Goal: Task Accomplishment & Management: Use online tool/utility

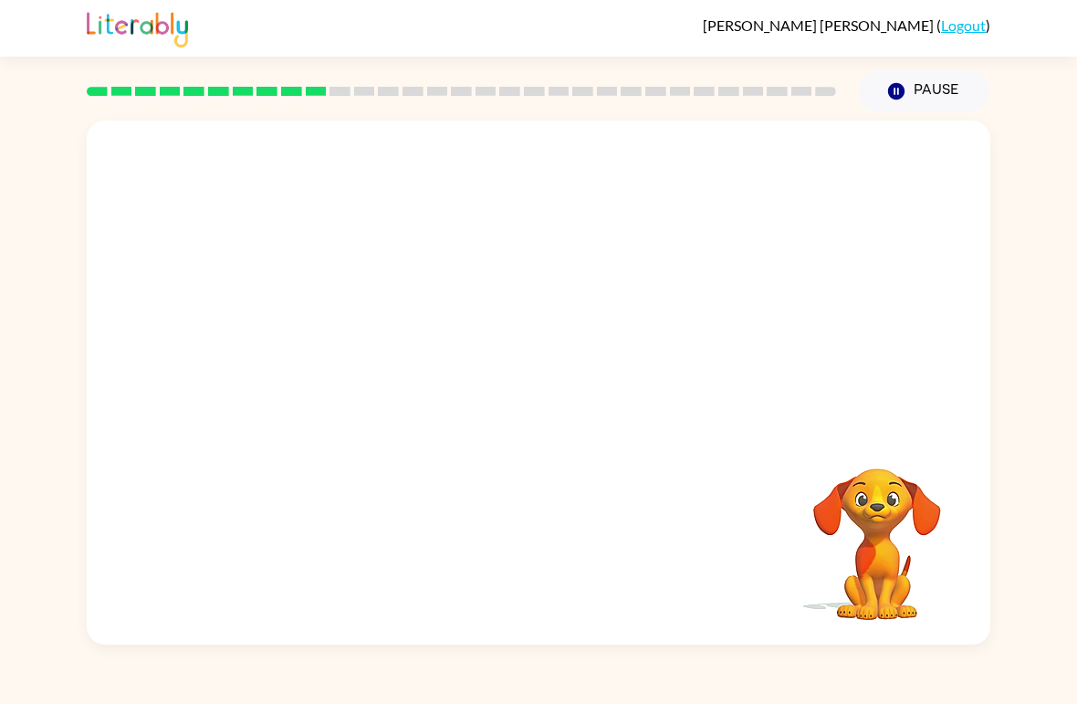
click at [921, 574] on video "Your browser must support playing .mp4 files to use Literably. Please try using…" at bounding box center [877, 531] width 183 height 183
click at [934, 558] on video "Your browser must support playing .mp4 files to use Literably. Please try using…" at bounding box center [877, 531] width 183 height 183
click at [926, 526] on video "Your browser must support playing .mp4 files to use Literably. Please try using…" at bounding box center [877, 531] width 183 height 183
click at [938, 527] on video "Your browser must support playing .mp4 files to use Literably. Please try using…" at bounding box center [877, 531] width 183 height 183
click at [952, 528] on video "Your browser must support playing .mp4 files to use Literably. Please try using…" at bounding box center [877, 531] width 183 height 183
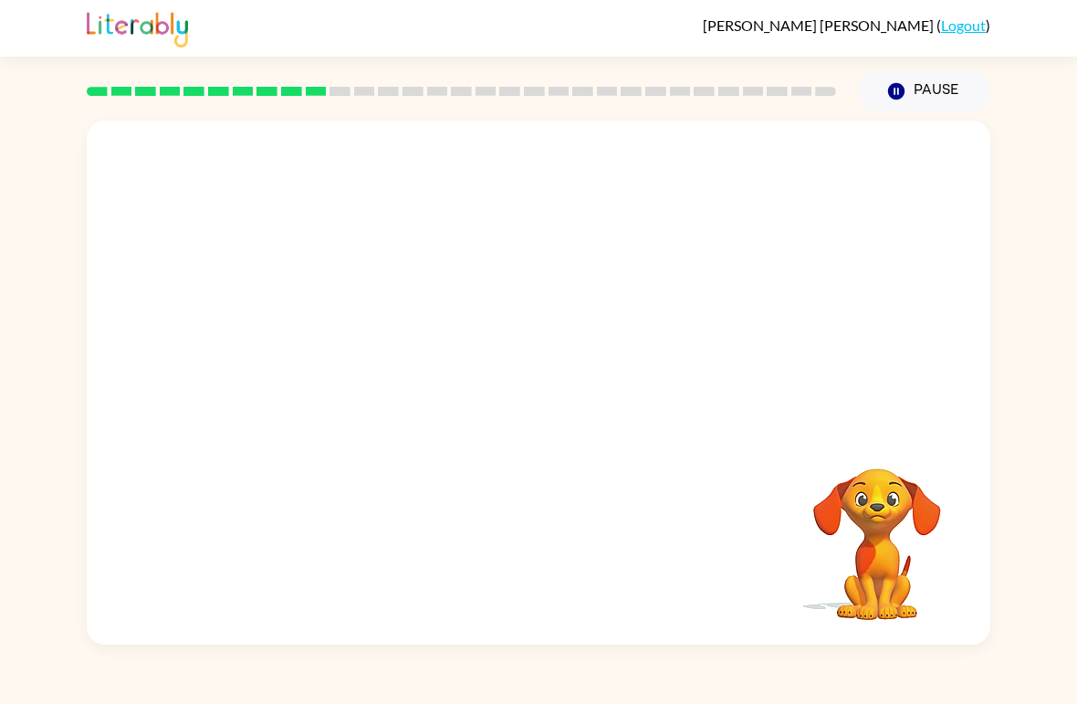
click at [951, 528] on video "Your browser must support playing .mp4 files to use Literably. Please try using…" at bounding box center [877, 531] width 183 height 183
click at [942, 560] on video "Your browser must support playing .mp4 files to use Literably. Please try using…" at bounding box center [877, 531] width 183 height 183
click at [966, 549] on video "Your browser must support playing .mp4 files to use Literably. Please try using…" at bounding box center [877, 531] width 183 height 183
click at [994, 422] on div "Your browser must support playing .mp4 files to use Literably. Please try using…" at bounding box center [538, 378] width 1077 height 532
click at [885, 456] on video "Your browser must support playing .mp4 files to use Literably. Please try using…" at bounding box center [877, 531] width 183 height 183
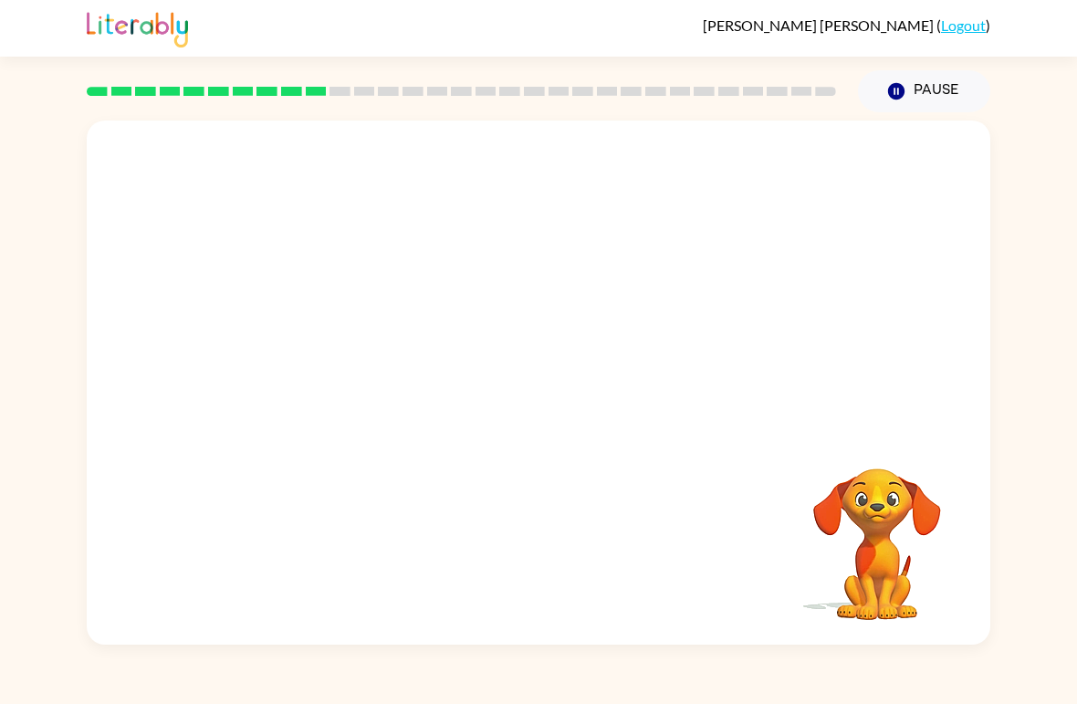
click at [975, 319] on video "Your browser must support playing .mp4 files to use Literably. Please try using…" at bounding box center [539, 274] width 904 height 309
click at [975, 318] on video "Your browser must support playing .mp4 files to use Literably. Please try using…" at bounding box center [539, 274] width 904 height 309
click at [557, 437] on div at bounding box center [539, 382] width 904 height 524
click at [556, 413] on div at bounding box center [538, 392] width 117 height 67
click at [555, 417] on div at bounding box center [538, 392] width 117 height 67
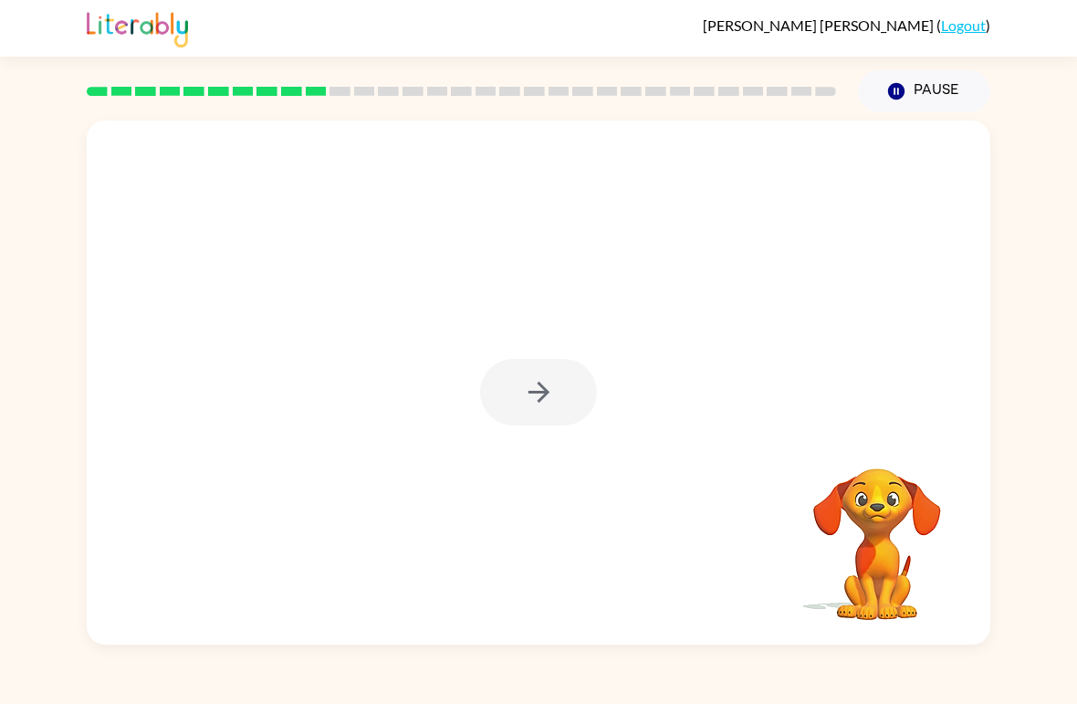
click at [562, 411] on div at bounding box center [538, 392] width 117 height 67
click at [561, 411] on div at bounding box center [538, 392] width 117 height 67
click at [565, 364] on div at bounding box center [538, 392] width 117 height 67
click at [565, 363] on div at bounding box center [538, 392] width 117 height 67
click at [535, 387] on icon "button" at bounding box center [539, 392] width 32 height 32
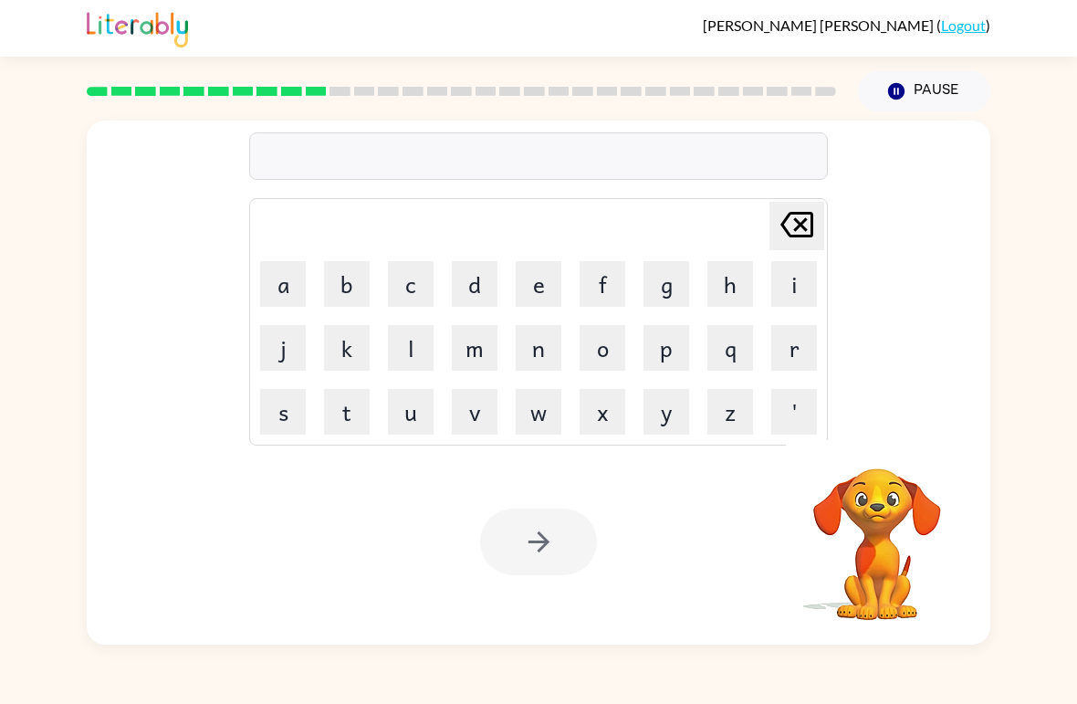
click at [480, 299] on button "d" at bounding box center [475, 284] width 46 height 46
click at [789, 274] on button "i" at bounding box center [794, 284] width 46 height 46
click at [276, 424] on button "s" at bounding box center [283, 412] width 46 height 46
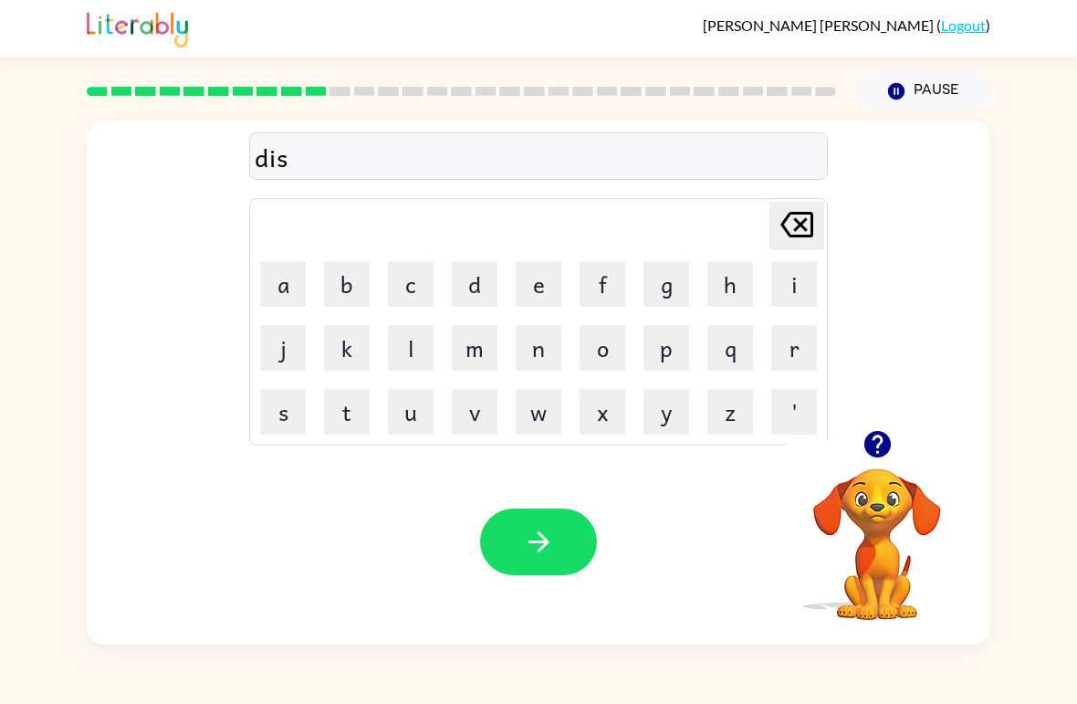
click at [358, 424] on button "t" at bounding box center [347, 412] width 46 height 46
click at [792, 350] on button "r" at bounding box center [794, 348] width 46 height 46
click at [471, 424] on button "v" at bounding box center [475, 412] width 46 height 46
click at [790, 228] on icon "[PERSON_NAME] last character input" at bounding box center [797, 225] width 44 height 44
click at [402, 433] on button "u" at bounding box center [411, 412] width 46 height 46
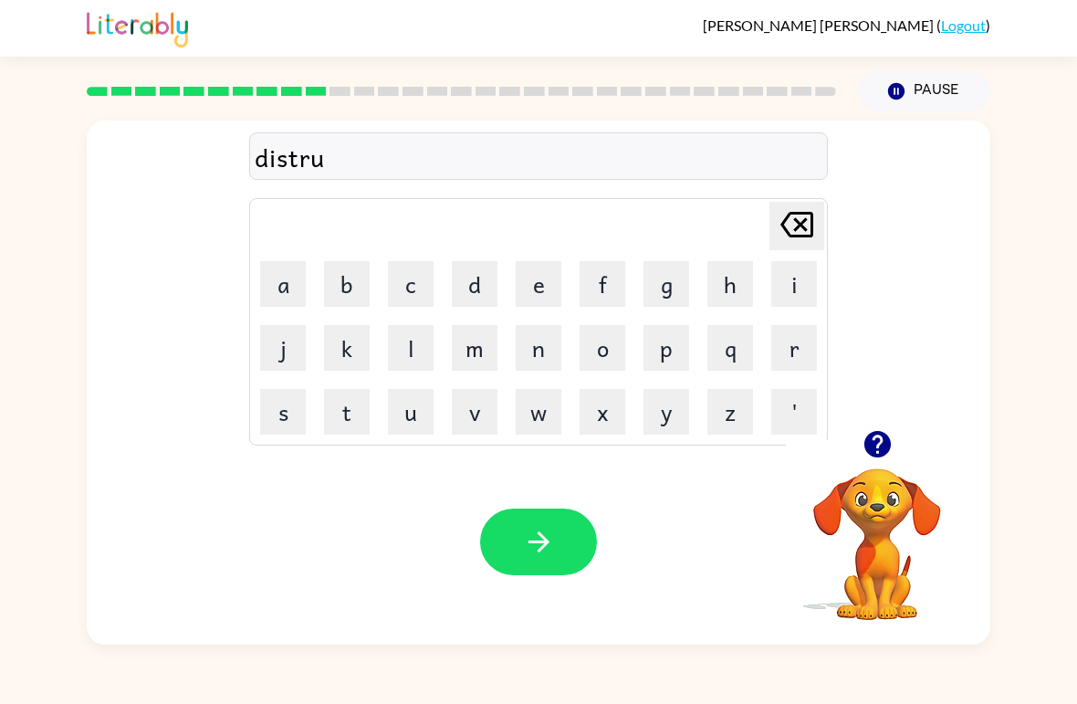
click at [293, 422] on button "s" at bounding box center [283, 412] width 46 height 46
click at [363, 414] on button "t" at bounding box center [347, 412] width 46 height 46
click at [528, 549] on icon "button" at bounding box center [539, 542] width 32 height 32
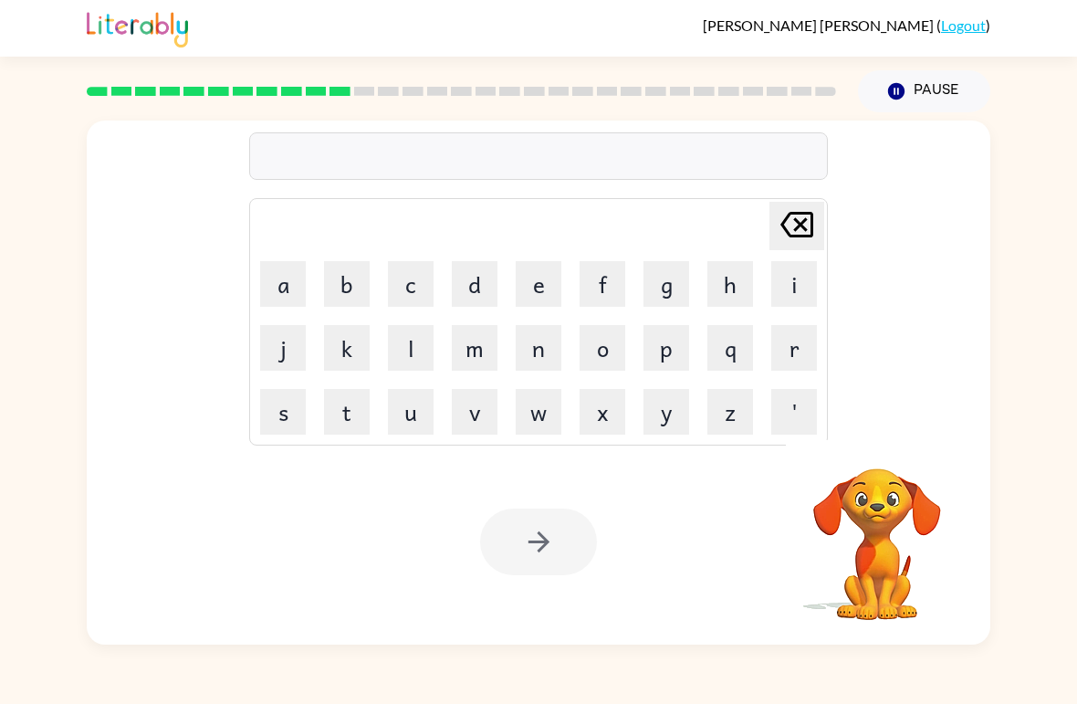
click at [545, 427] on button "w" at bounding box center [539, 412] width 46 height 46
click at [905, 523] on video "Your browser must support playing .mp4 files to use Literably. Please try using…" at bounding box center [877, 531] width 183 height 183
click at [888, 456] on icon "button" at bounding box center [878, 444] width 32 height 32
click at [798, 215] on icon at bounding box center [796, 225] width 33 height 26
click at [798, 214] on icon at bounding box center [796, 225] width 33 height 26
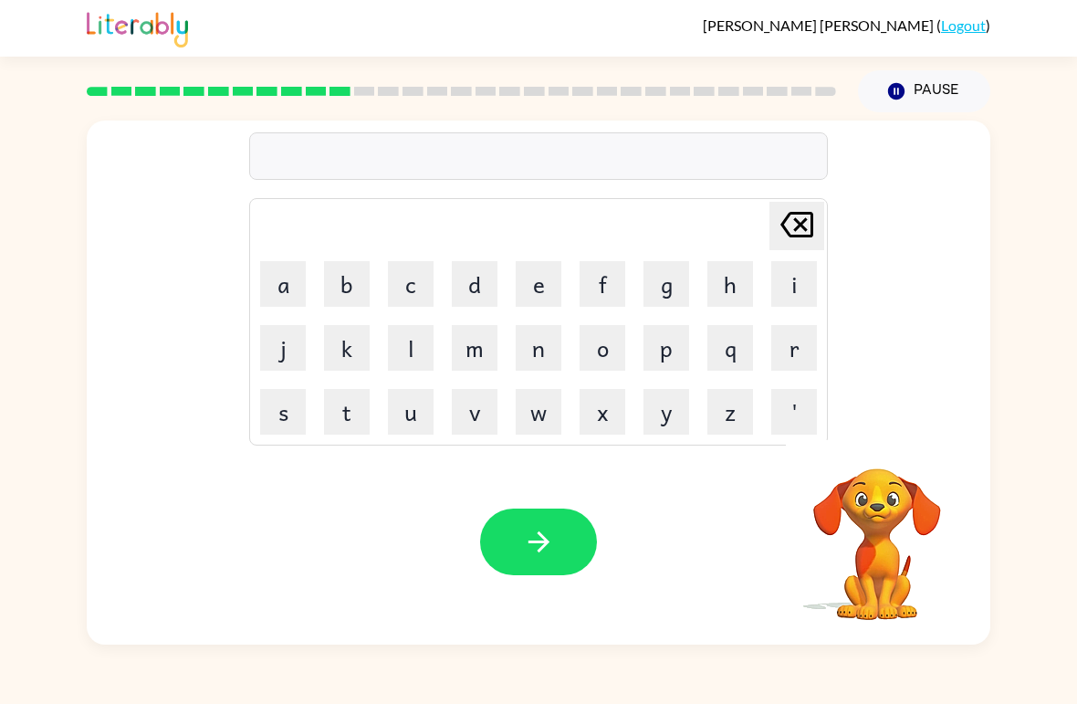
click at [799, 232] on icon "[PERSON_NAME] last character input" at bounding box center [797, 225] width 44 height 44
click at [816, 362] on button "r" at bounding box center [794, 348] width 46 height 46
click at [612, 366] on button "o" at bounding box center [603, 348] width 46 height 46
click at [465, 287] on button "d" at bounding box center [475, 284] width 46 height 46
click at [536, 292] on button "e" at bounding box center [539, 284] width 46 height 46
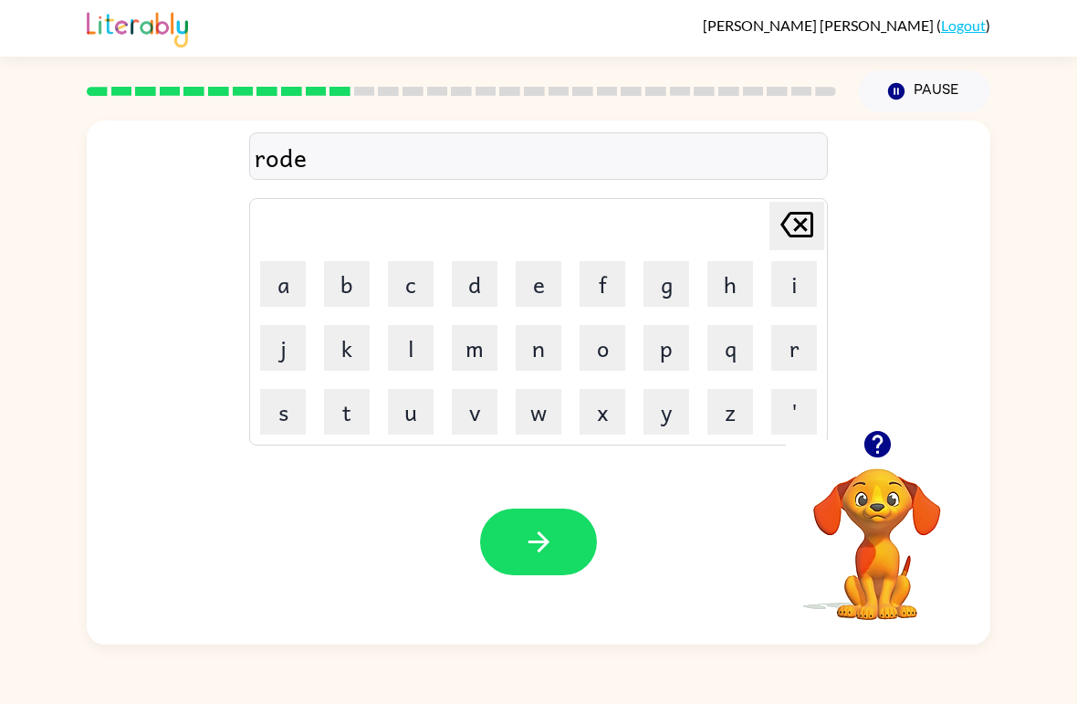
click at [533, 562] on button "button" at bounding box center [538, 541] width 117 height 67
click at [660, 340] on button "p" at bounding box center [666, 348] width 46 height 46
click at [663, 303] on button "g" at bounding box center [666, 284] width 46 height 46
click at [277, 287] on button "a" at bounding box center [283, 284] width 46 height 46
click at [822, 237] on button "[PERSON_NAME] last character input" at bounding box center [796, 226] width 55 height 48
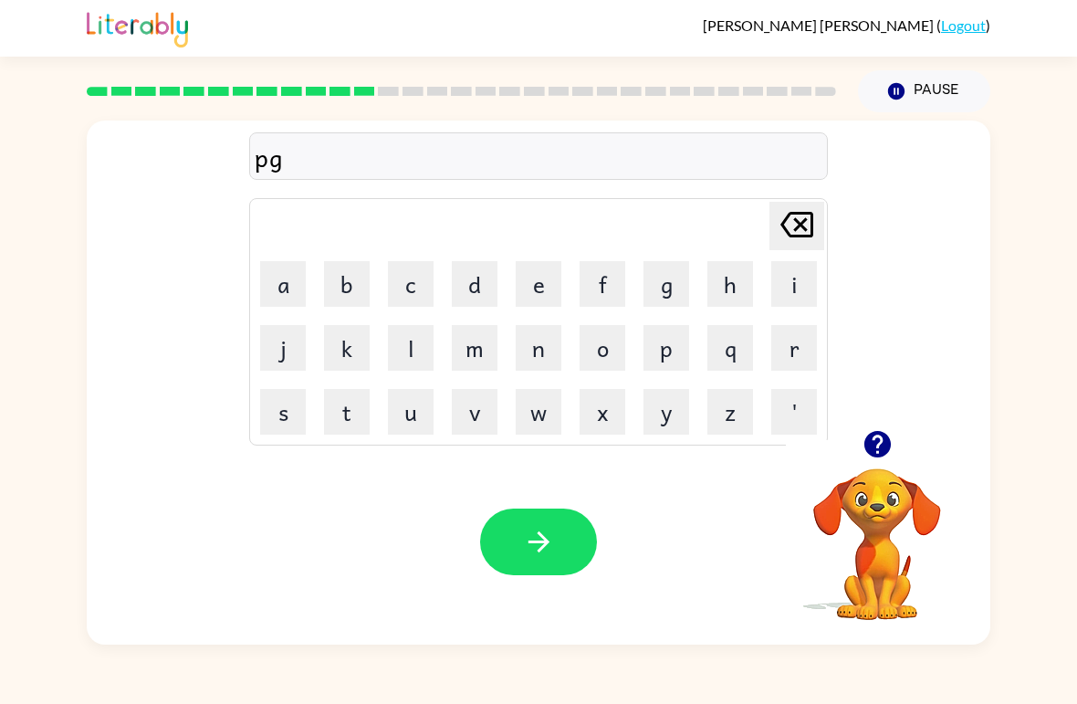
click at [821, 236] on button "[PERSON_NAME] last character input" at bounding box center [796, 226] width 55 height 48
click at [797, 226] on icon "[PERSON_NAME] last character input" at bounding box center [797, 225] width 44 height 44
click at [797, 225] on icon "[PERSON_NAME] last character input" at bounding box center [797, 225] width 44 height 44
click at [789, 249] on div "[PERSON_NAME] last character input" at bounding box center [797, 226] width 44 height 47
click at [788, 249] on div "[PERSON_NAME] last character input" at bounding box center [797, 226] width 44 height 47
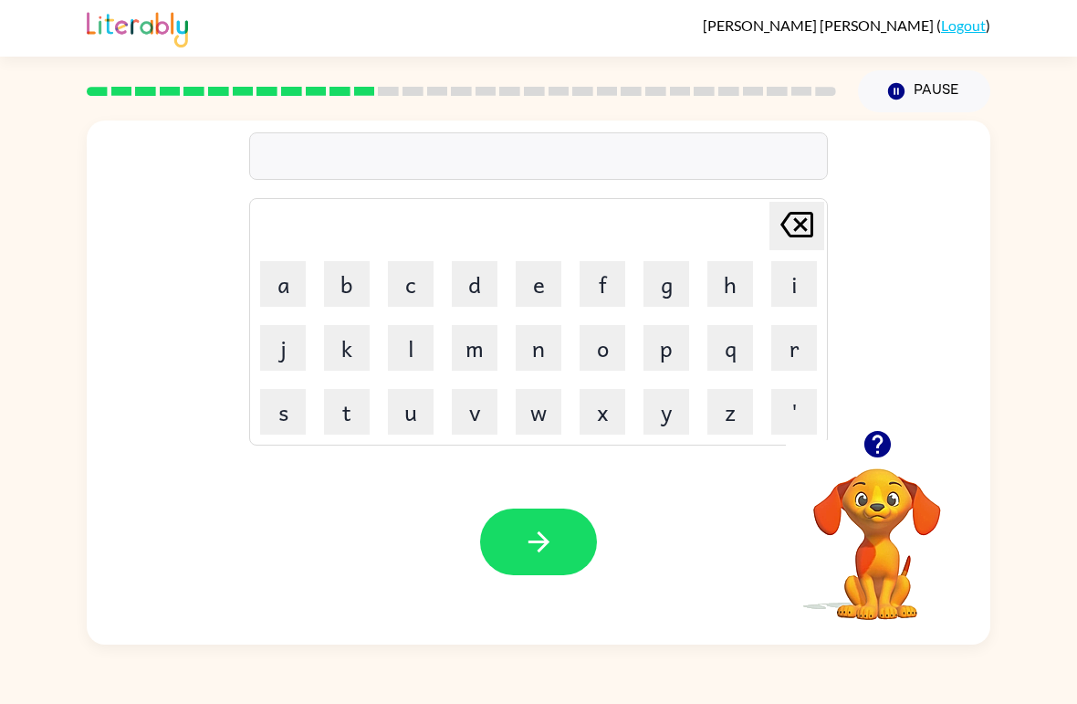
click at [785, 210] on icon "[PERSON_NAME] last character input" at bounding box center [797, 225] width 44 height 44
click at [408, 432] on button "u" at bounding box center [411, 412] width 46 height 46
click at [733, 348] on button "q" at bounding box center [730, 348] width 46 height 46
click at [790, 239] on icon "[PERSON_NAME] last character input" at bounding box center [797, 225] width 44 height 44
click at [667, 356] on button "p" at bounding box center [666, 348] width 46 height 46
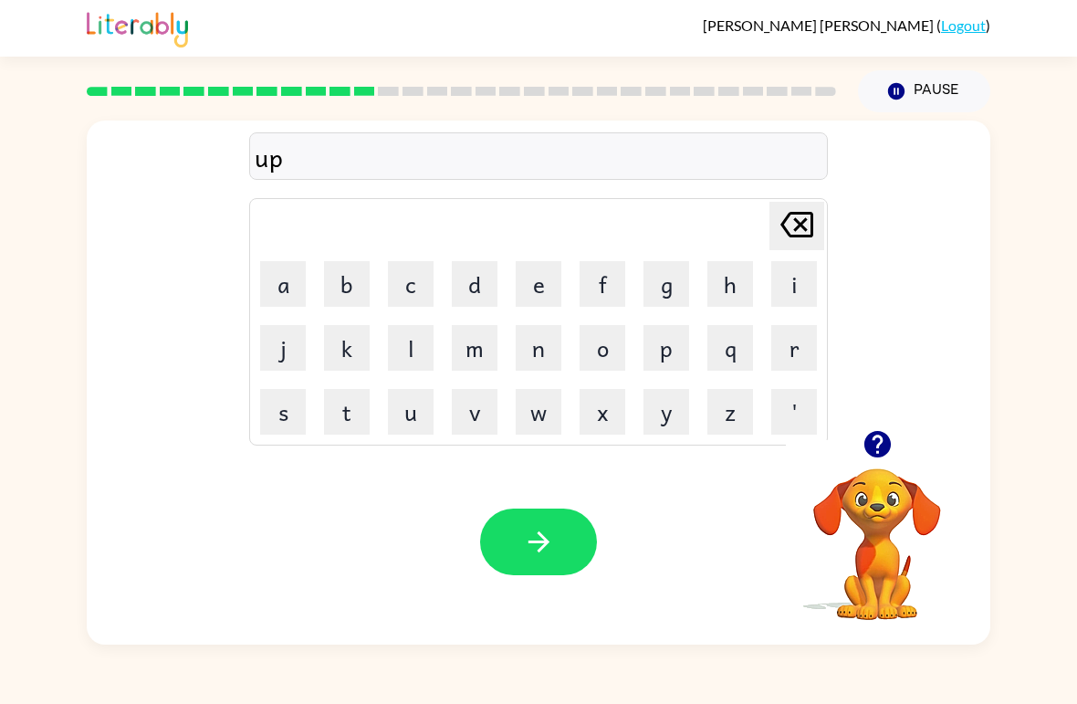
click at [655, 299] on button "g" at bounding box center [666, 284] width 46 height 46
click at [791, 351] on button "r" at bounding box center [794, 348] width 46 height 46
click at [271, 288] on button "a" at bounding box center [283, 284] width 46 height 46
click at [477, 280] on button "d" at bounding box center [475, 284] width 46 height 46
click at [534, 282] on button "e" at bounding box center [539, 284] width 46 height 46
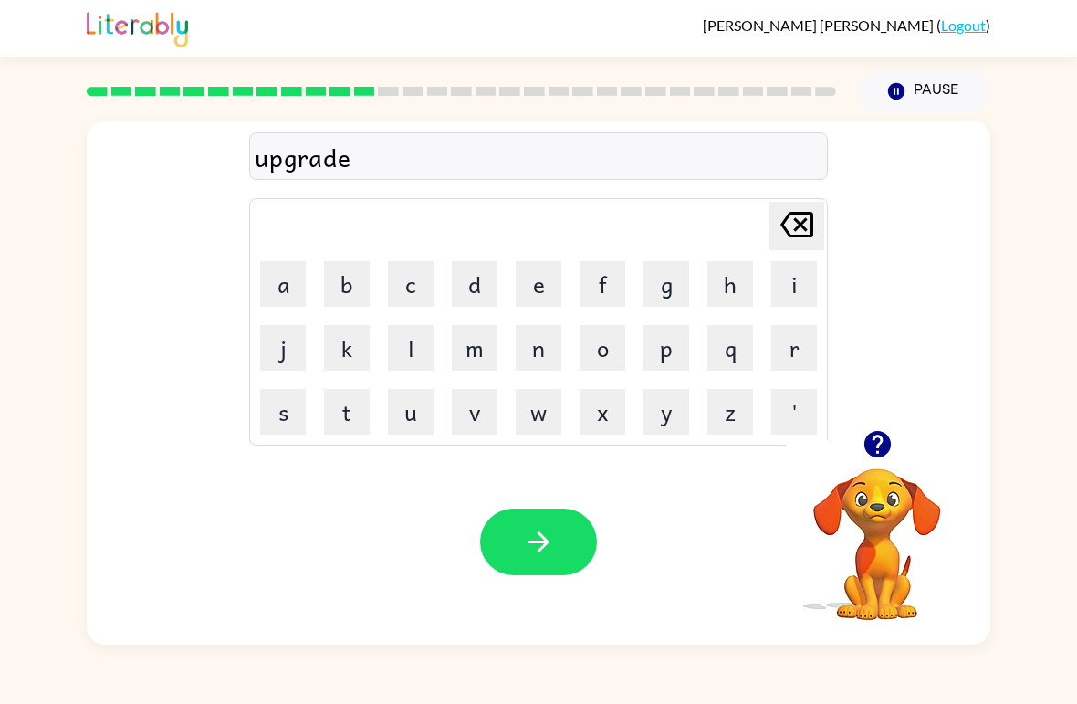
click at [579, 554] on button "button" at bounding box center [538, 541] width 117 height 67
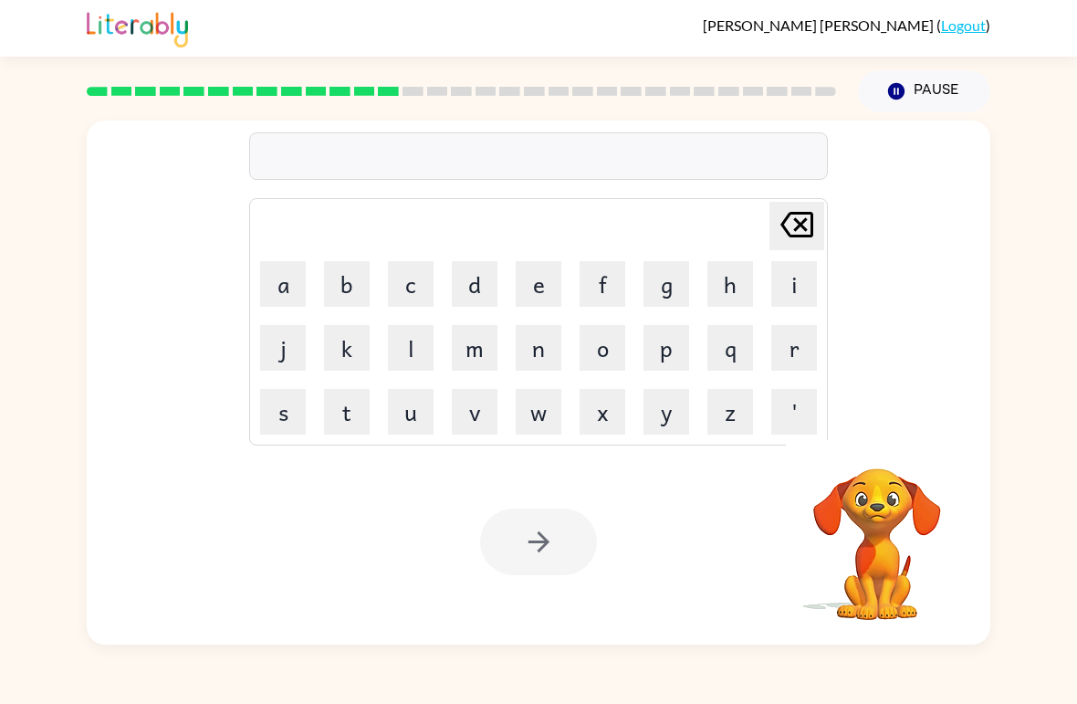
click at [478, 351] on button "m" at bounding box center [475, 348] width 46 height 46
click at [273, 288] on button "a" at bounding box center [283, 284] width 46 height 46
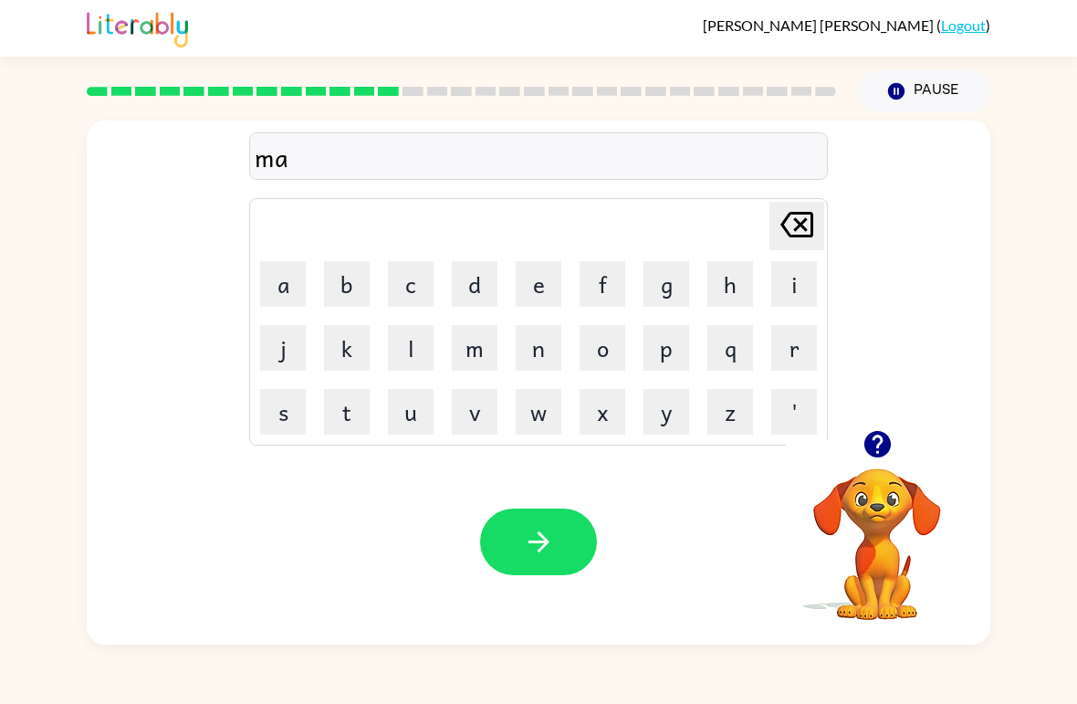
click at [477, 286] on button "d" at bounding box center [475, 284] width 46 height 46
click at [542, 366] on button "n" at bounding box center [539, 348] width 46 height 46
click at [548, 359] on button "n" at bounding box center [539, 348] width 46 height 46
click at [526, 291] on button "e" at bounding box center [539, 284] width 46 height 46
click at [291, 403] on button "s" at bounding box center [283, 412] width 46 height 46
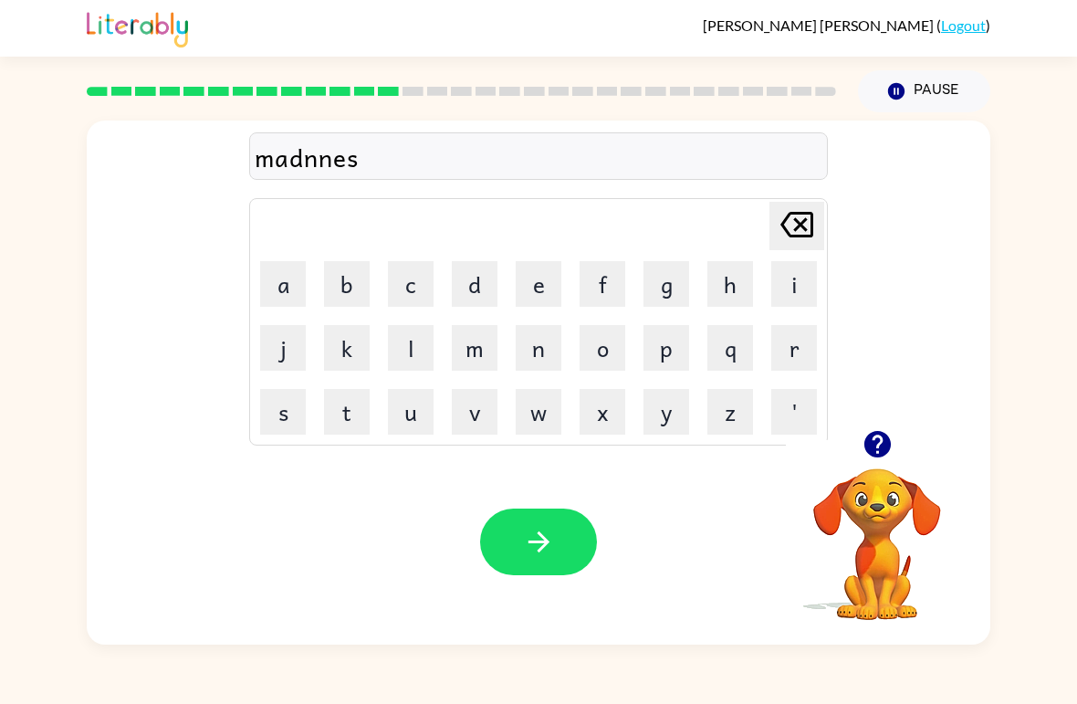
click at [291, 402] on button "s" at bounding box center [283, 412] width 46 height 46
click at [571, 554] on button "button" at bounding box center [538, 541] width 117 height 67
click at [929, 497] on video "Your browser must support playing .mp4 files to use Literably. Please try using…" at bounding box center [877, 531] width 183 height 183
click at [877, 466] on button "button" at bounding box center [877, 444] width 47 height 47
click at [352, 275] on button "b" at bounding box center [347, 284] width 46 height 46
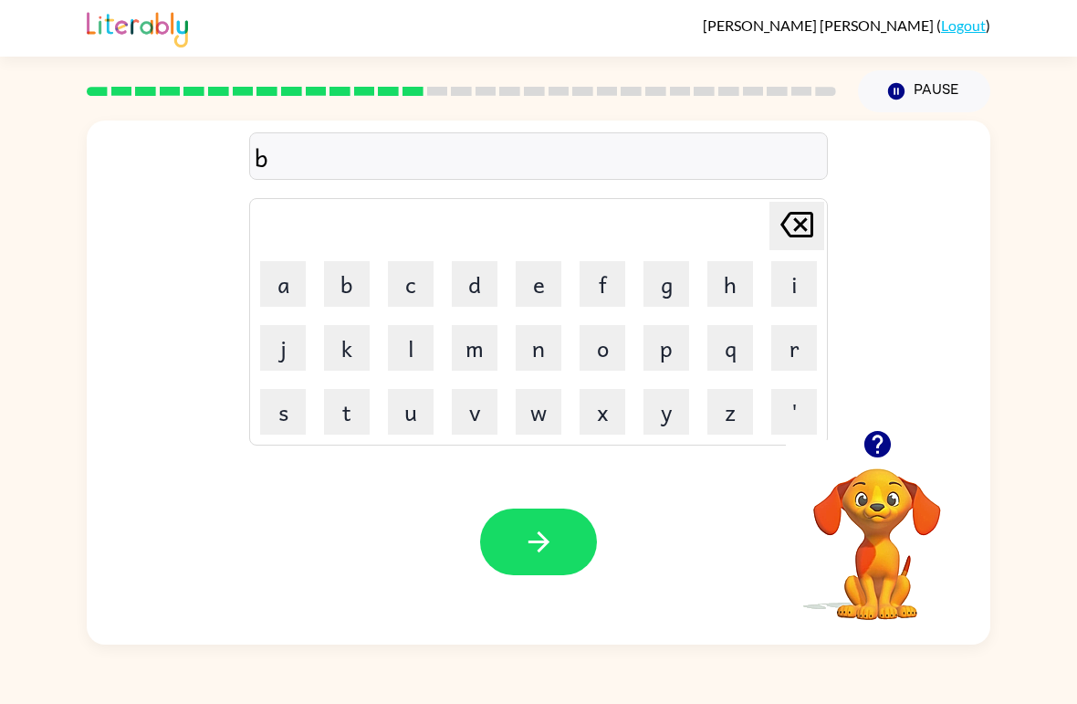
click at [597, 367] on button "o" at bounding box center [603, 348] width 46 height 46
click at [549, 346] on button "n" at bounding box center [539, 348] width 46 height 46
click at [402, 421] on button "u" at bounding box center [411, 412] width 46 height 46
click at [292, 402] on button "s" at bounding box center [283, 412] width 46 height 46
click at [547, 490] on div "Your browser must support playing .mp4 files to use Literably. Please try using…" at bounding box center [539, 541] width 904 height 205
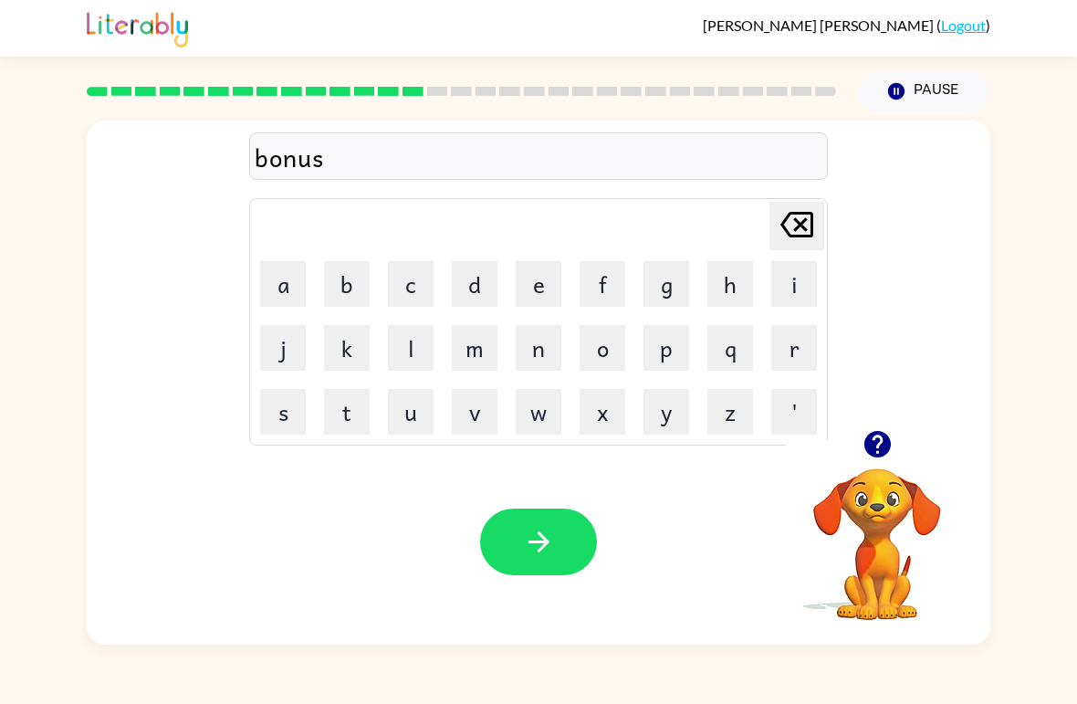
click at [491, 555] on button "button" at bounding box center [538, 541] width 117 height 67
click at [299, 426] on button "s" at bounding box center [283, 412] width 46 height 46
click at [552, 424] on button "w" at bounding box center [539, 412] width 46 height 46
click at [232, 232] on div "sw Delete Delete last character input a b c d e f g h i j k l m n o p q r s t u…" at bounding box center [539, 274] width 904 height 309
click at [612, 354] on button "o" at bounding box center [603, 348] width 46 height 46
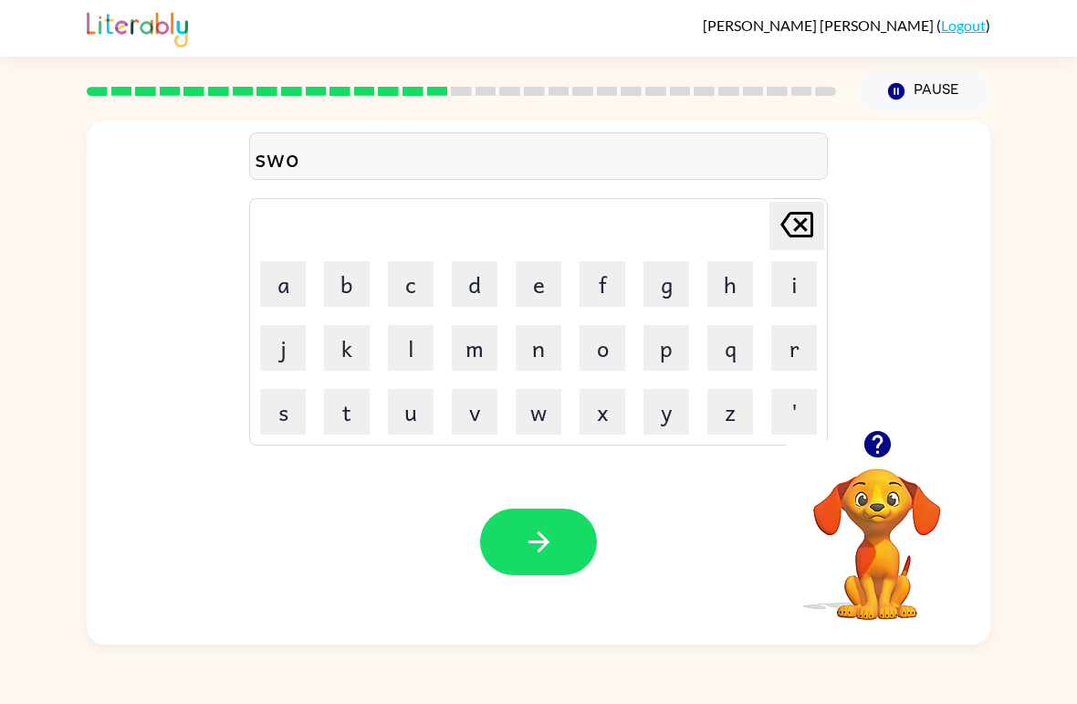
click at [779, 365] on button "r" at bounding box center [794, 348] width 46 height 46
click at [481, 357] on button "m" at bounding box center [475, 348] width 46 height 46
click at [540, 565] on button "button" at bounding box center [538, 541] width 117 height 67
click at [794, 337] on button "r" at bounding box center [794, 348] width 46 height 46
click at [272, 279] on button "a" at bounding box center [283, 284] width 46 height 46
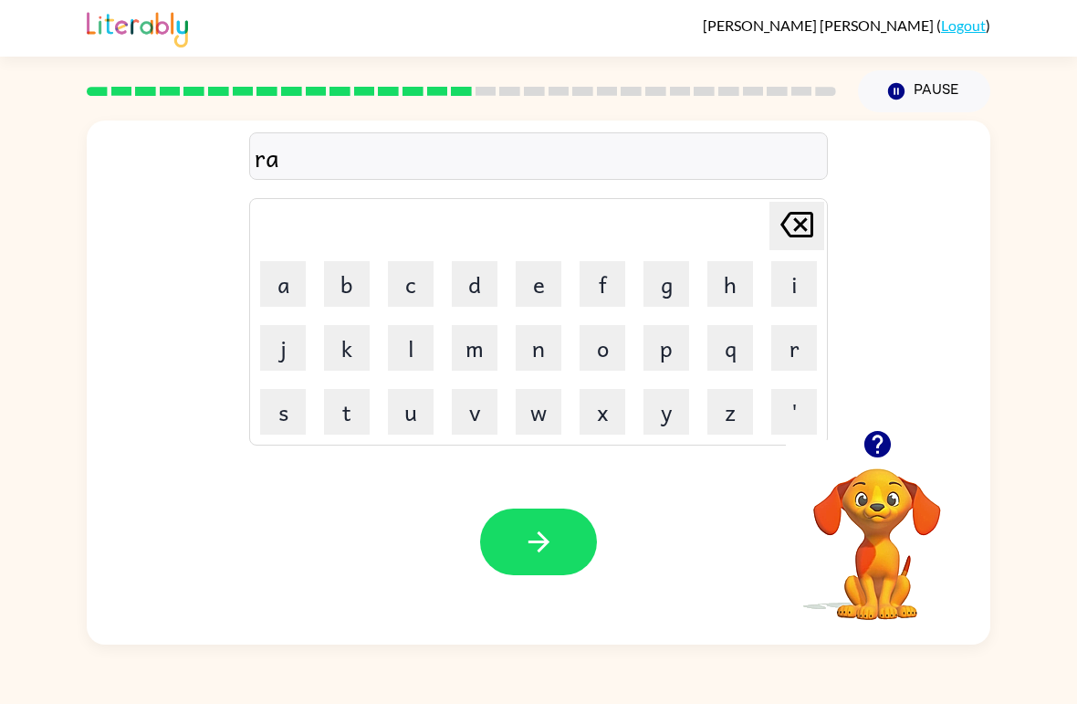
click at [488, 366] on button "m" at bounding box center [475, 348] width 46 height 46
click at [546, 540] on icon "button" at bounding box center [538, 541] width 21 height 21
click at [1060, 350] on div "[PERSON_NAME] last character input a b c d e f g h i j k l m n o p q r s t u v …" at bounding box center [538, 378] width 1077 height 532
click at [351, 304] on button "b" at bounding box center [347, 284] width 46 height 46
click at [808, 352] on button "r" at bounding box center [794, 348] width 46 height 46
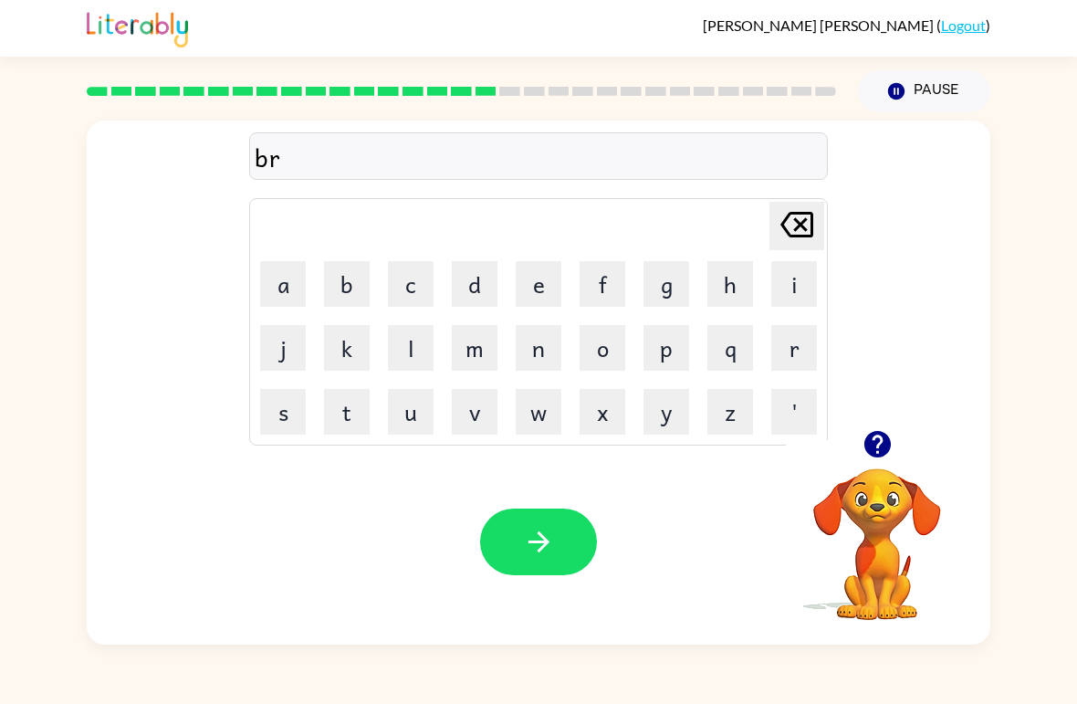
click at [538, 296] on button "e" at bounding box center [539, 284] width 46 height 46
click at [472, 346] on button "m" at bounding box center [475, 348] width 46 height 46
click at [784, 270] on button "i" at bounding box center [794, 284] width 46 height 46
click at [518, 374] on td "n" at bounding box center [538, 348] width 62 height 62
click at [535, 356] on button "n" at bounding box center [539, 348] width 46 height 46
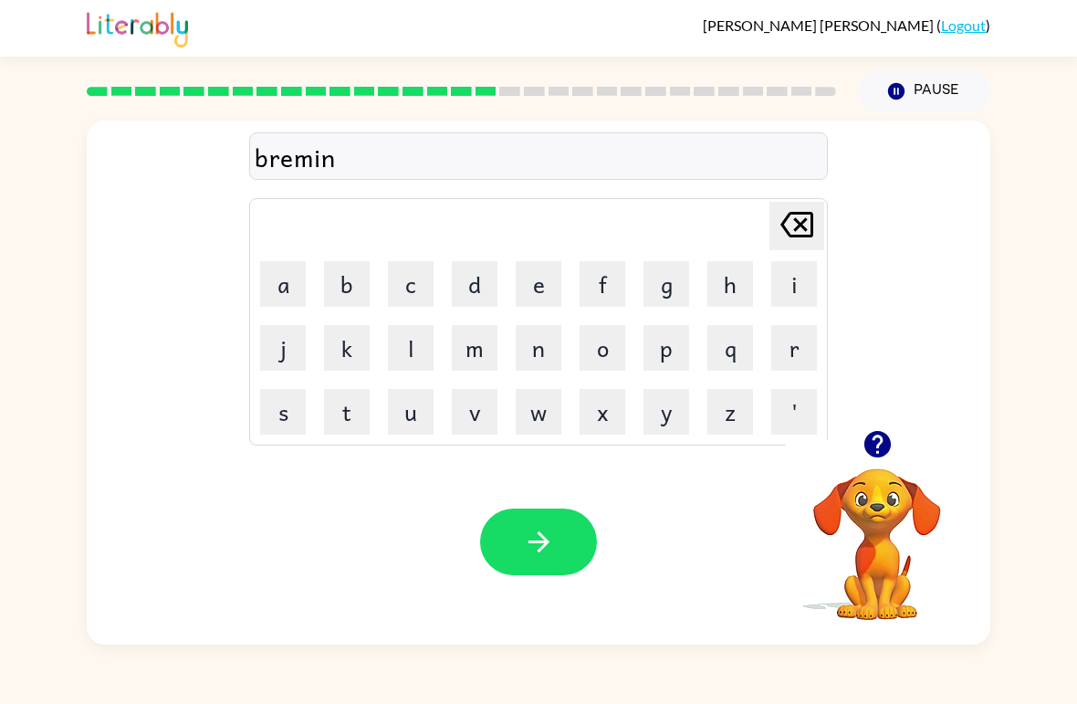
click at [668, 282] on button "g" at bounding box center [666, 284] width 46 height 46
click at [555, 549] on button "button" at bounding box center [538, 541] width 117 height 67
click at [798, 344] on button "r" at bounding box center [794, 348] width 46 height 46
click at [816, 281] on button "i" at bounding box center [794, 284] width 46 height 46
click at [293, 428] on button "s" at bounding box center [283, 412] width 46 height 46
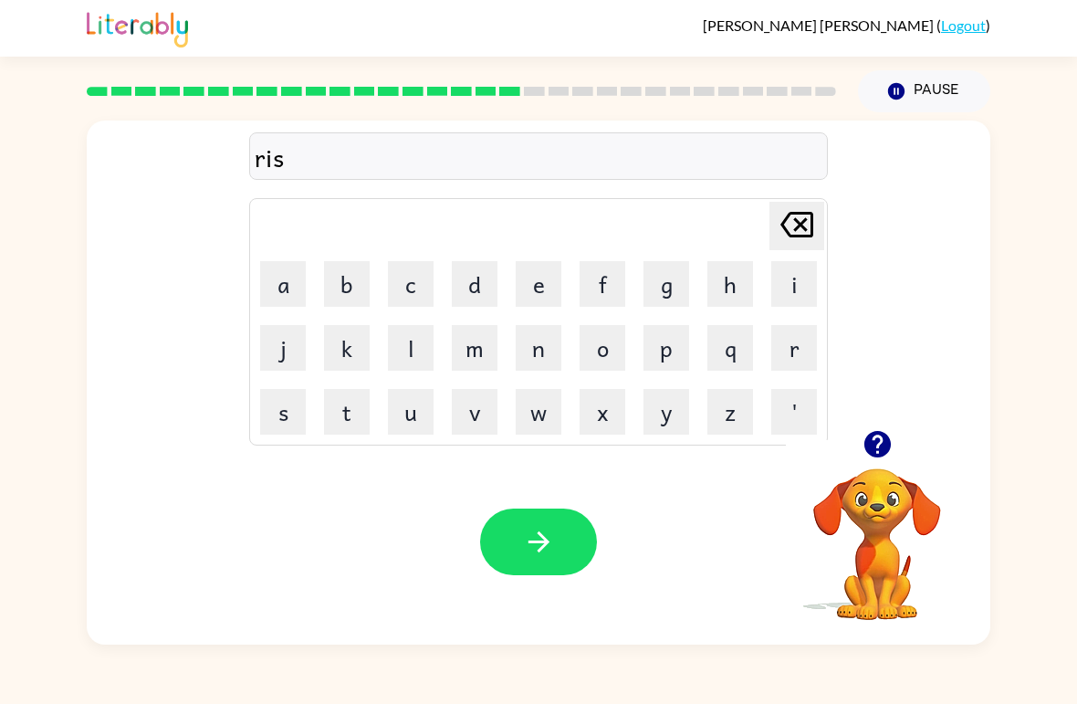
click at [338, 343] on button "k" at bounding box center [347, 348] width 46 height 46
click at [795, 270] on button "i" at bounding box center [794, 284] width 46 height 46
click at [544, 280] on button "e" at bounding box center [539, 284] width 46 height 46
click at [277, 421] on button "s" at bounding box center [283, 412] width 46 height 46
click at [333, 420] on button "t" at bounding box center [347, 412] width 46 height 46
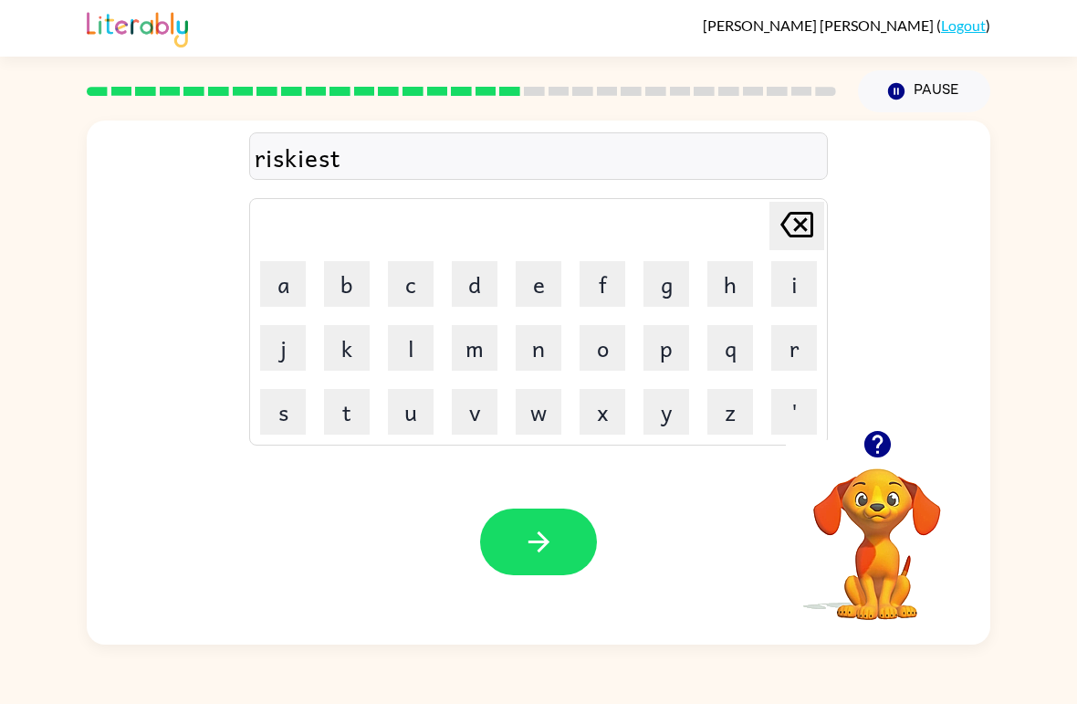
click at [555, 529] on button "button" at bounding box center [538, 541] width 117 height 67
click at [615, 349] on button "o" at bounding box center [603, 348] width 46 height 46
click at [803, 365] on button "r" at bounding box center [794, 348] width 46 height 46
click at [528, 421] on button "w" at bounding box center [539, 412] width 46 height 46
click at [277, 288] on button "a" at bounding box center [283, 284] width 46 height 46
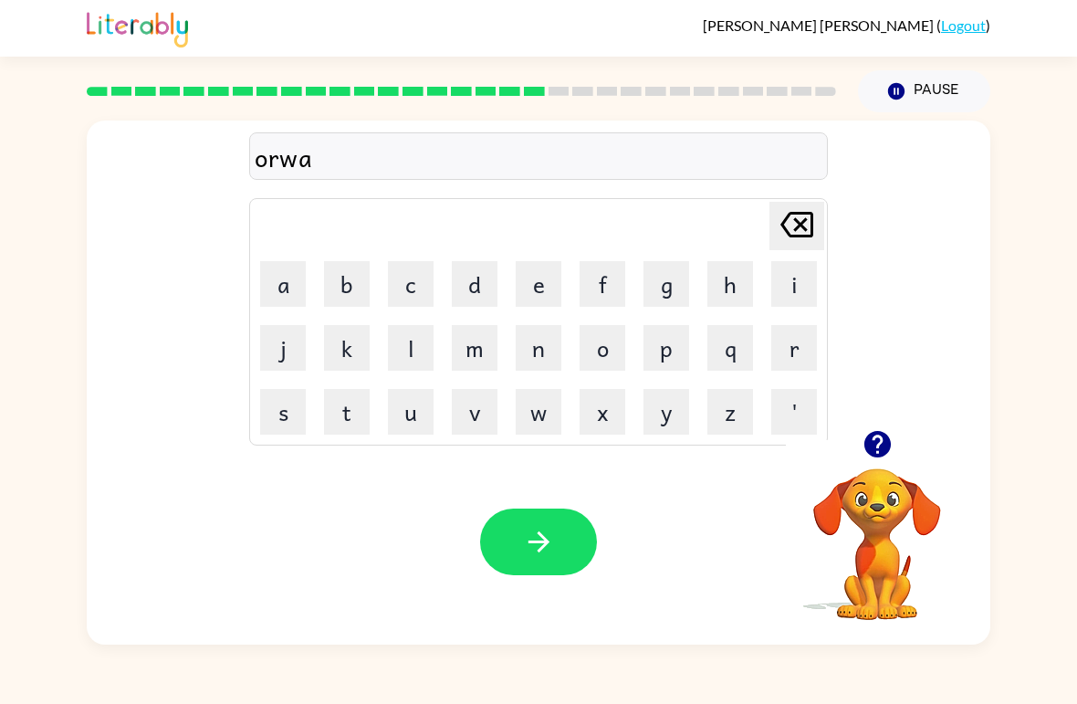
click at [687, 413] on button "y" at bounding box center [666, 412] width 46 height 46
click at [560, 549] on button "button" at bounding box center [538, 541] width 117 height 67
click at [620, 293] on button "f" at bounding box center [603, 284] width 46 height 46
click at [609, 342] on button "o" at bounding box center [603, 348] width 46 height 46
click at [403, 352] on button "l" at bounding box center [411, 348] width 46 height 46
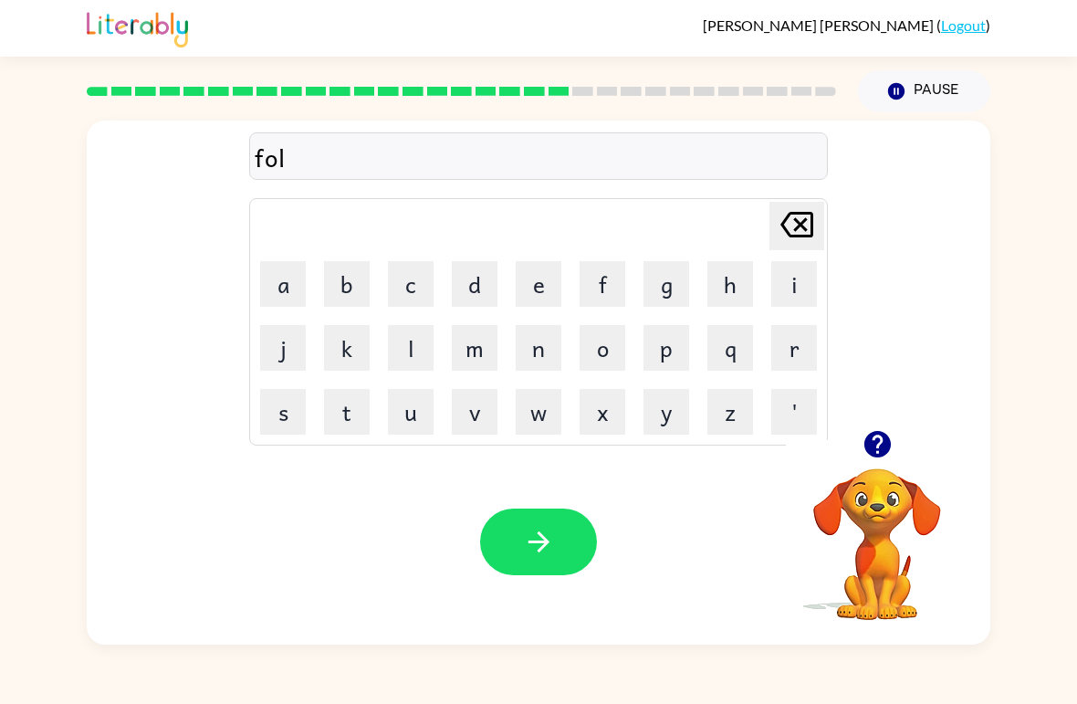
click at [418, 354] on button "l" at bounding box center [411, 348] width 46 height 46
click at [544, 412] on button "w" at bounding box center [539, 412] width 46 height 46
click at [781, 226] on icon at bounding box center [796, 225] width 33 height 26
click at [596, 348] on button "o" at bounding box center [603, 348] width 46 height 46
click at [531, 410] on button "w" at bounding box center [539, 412] width 46 height 46
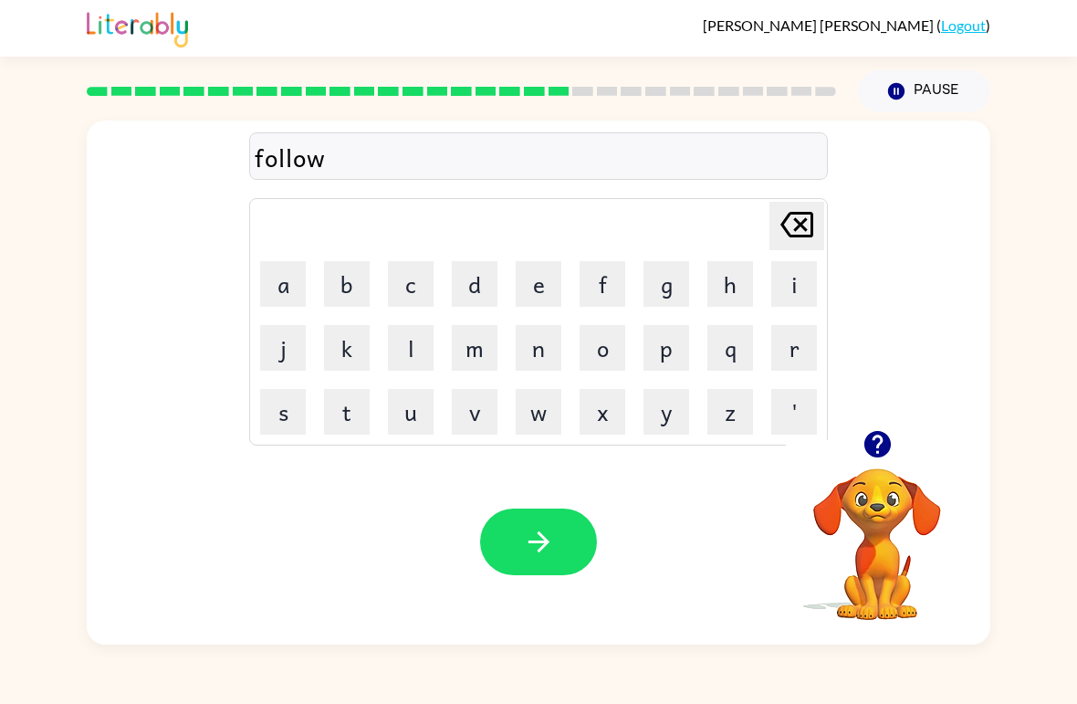
click at [546, 571] on button "button" at bounding box center [538, 541] width 117 height 67
click at [433, 300] on button "c" at bounding box center [411, 284] width 46 height 46
click at [549, 293] on button "e" at bounding box center [539, 284] width 46 height 46
click at [538, 360] on button "n" at bounding box center [539, 348] width 46 height 46
click at [340, 423] on button "t" at bounding box center [347, 412] width 46 height 46
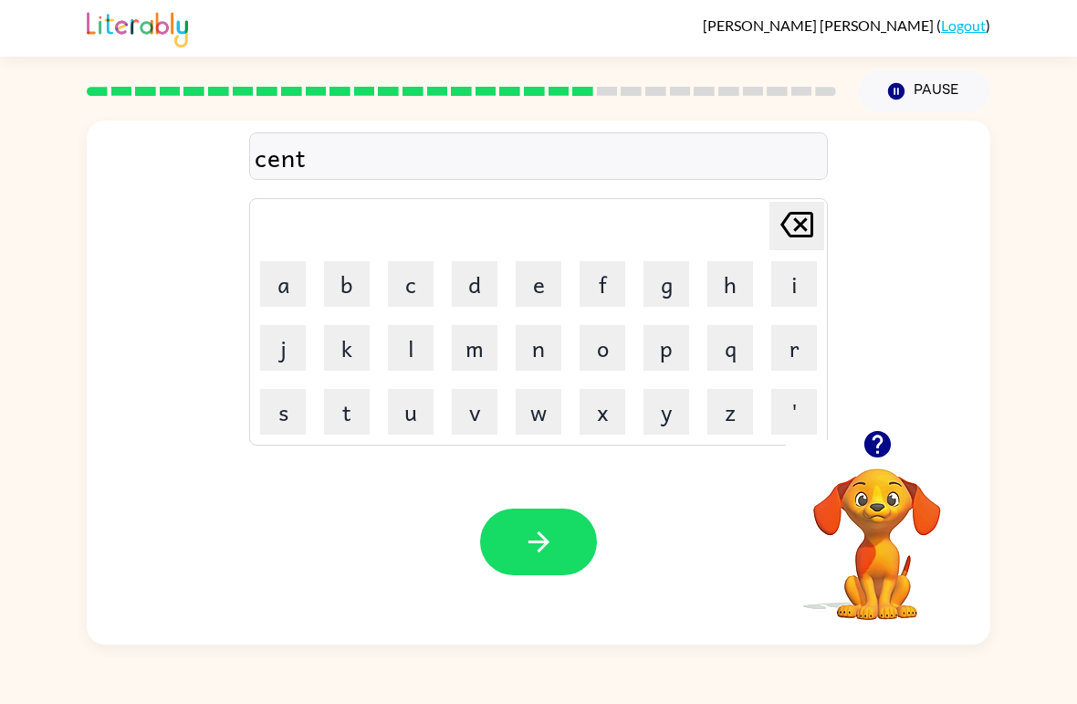
click at [784, 290] on button "i" at bounding box center [794, 284] width 46 height 46
click at [655, 357] on button "p" at bounding box center [666, 348] width 46 height 46
click at [801, 295] on button "i" at bounding box center [794, 284] width 46 height 46
click at [523, 290] on button "e" at bounding box center [539, 284] width 46 height 46
click at [467, 288] on button "d" at bounding box center [475, 284] width 46 height 46
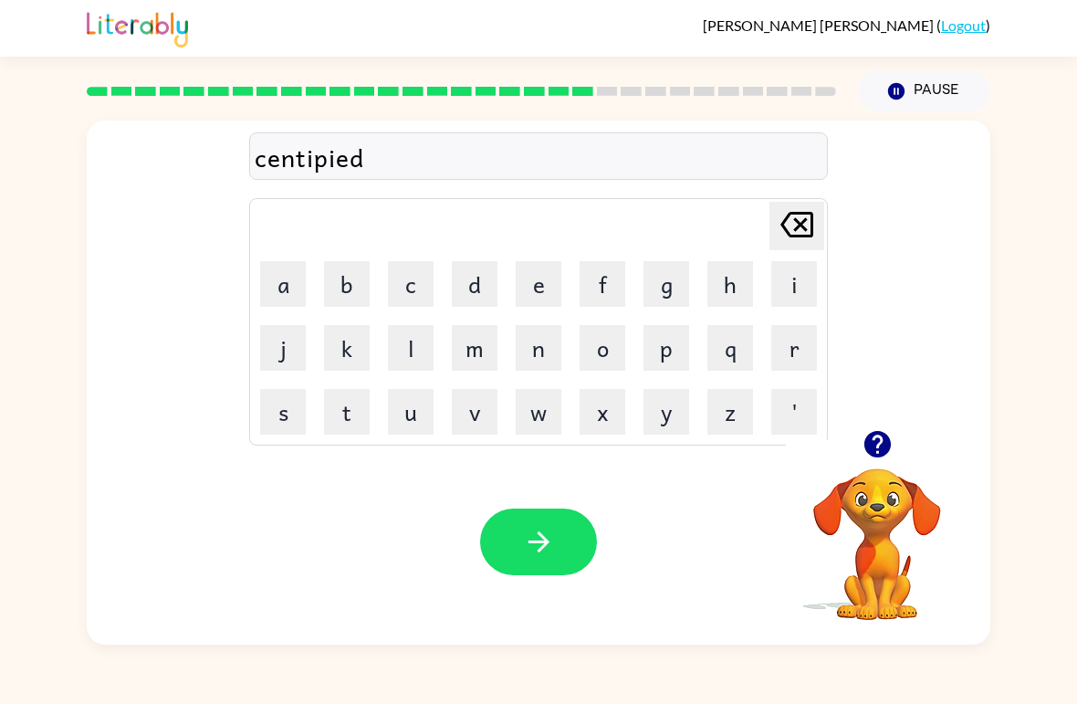
click at [559, 559] on button "button" at bounding box center [538, 541] width 117 height 67
click at [908, 527] on video "Your browser must support playing .mp4 files to use Literably. Please try using…" at bounding box center [877, 531] width 183 height 183
click at [872, 444] on icon "button" at bounding box center [876, 444] width 26 height 26
click at [269, 413] on button "s" at bounding box center [283, 412] width 46 height 46
click at [358, 419] on button "t" at bounding box center [347, 412] width 46 height 46
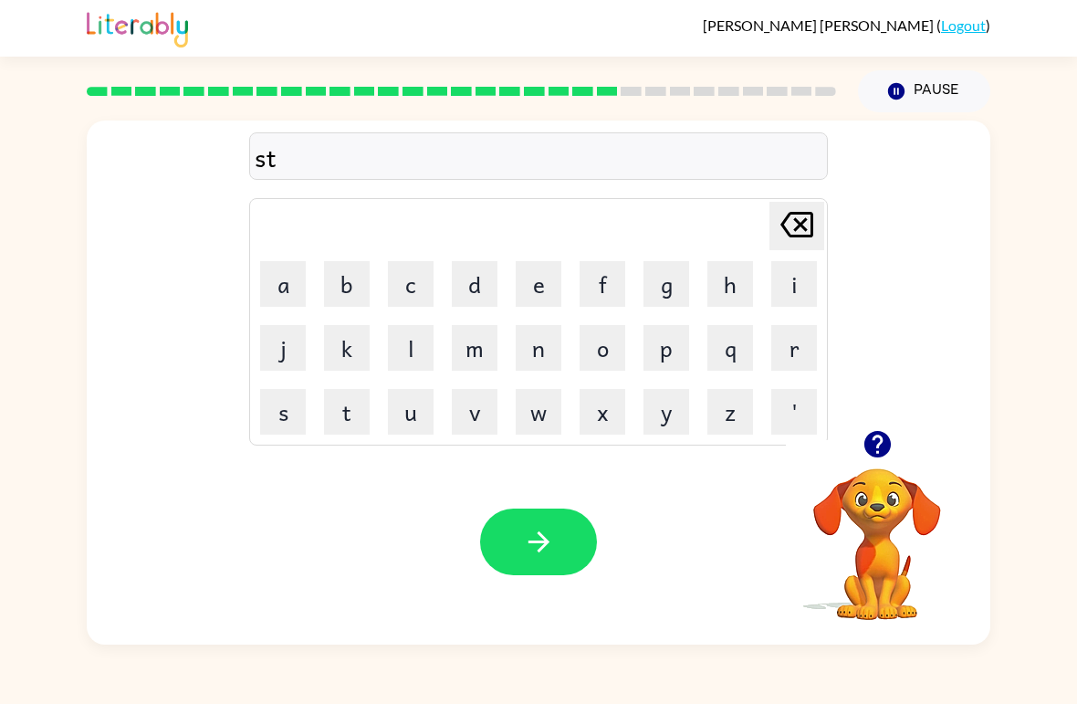
click at [298, 288] on button "a" at bounding box center [283, 284] width 46 height 46
click at [492, 351] on button "m" at bounding box center [475, 348] width 46 height 46
click at [540, 295] on button "e" at bounding box center [539, 284] width 46 height 46
click at [560, 548] on button "button" at bounding box center [538, 541] width 117 height 67
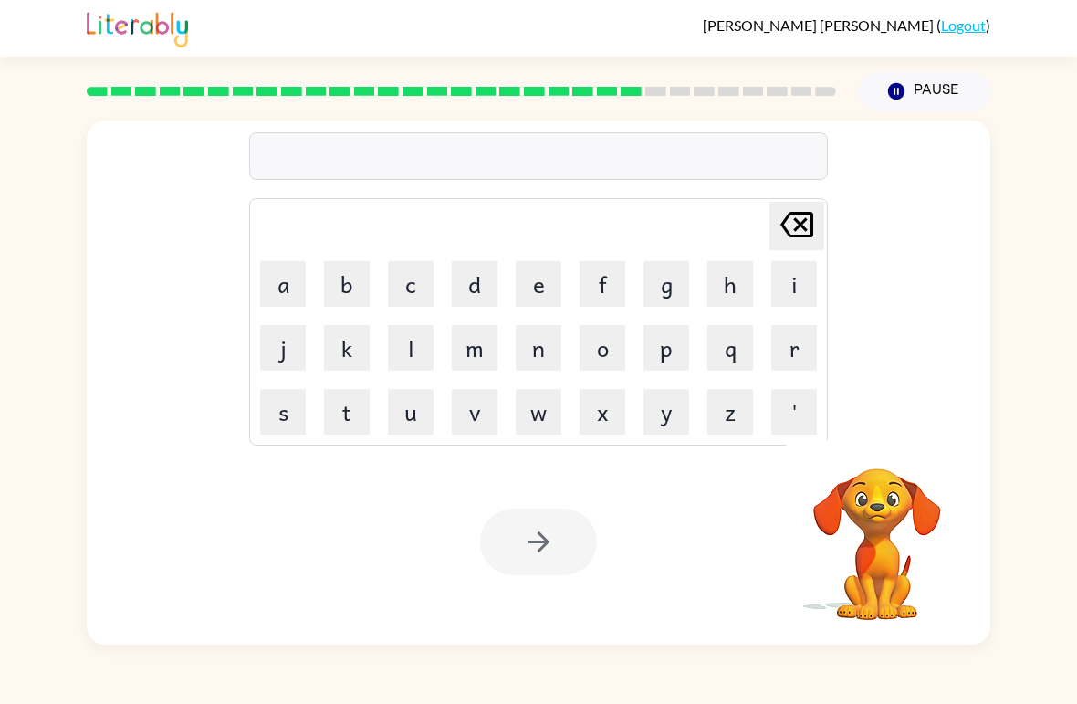
click at [602, 279] on button "f" at bounding box center [603, 284] width 46 height 46
click at [603, 354] on button "o" at bounding box center [603, 348] width 46 height 46
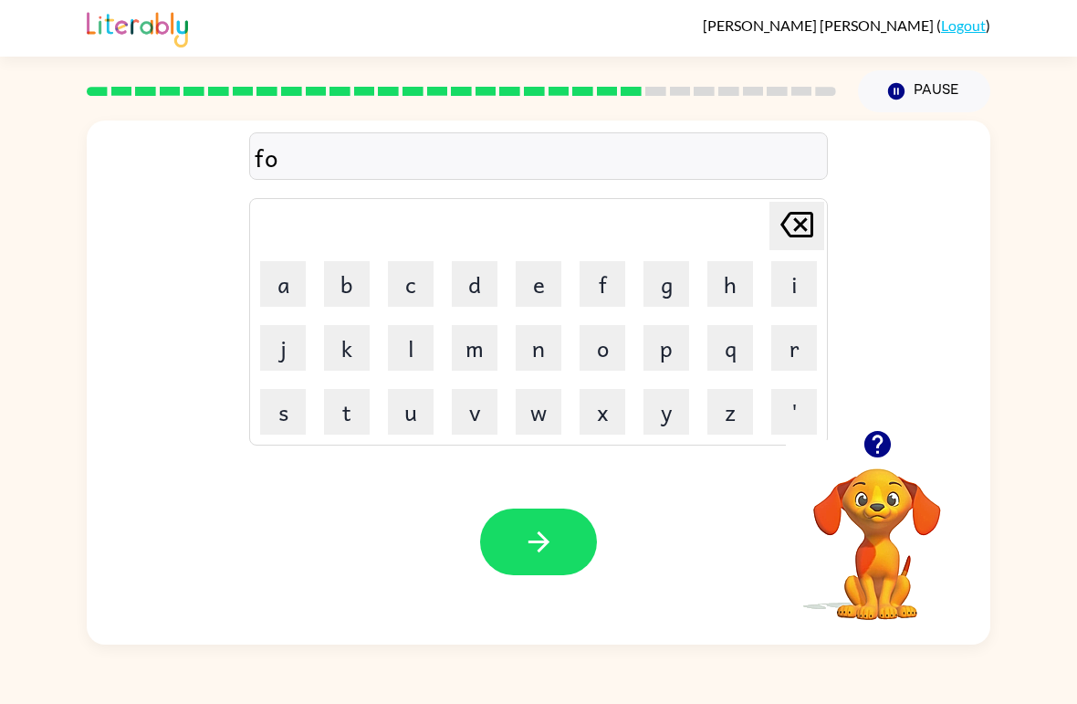
click at [804, 346] on button "r" at bounding box center [794, 348] width 46 height 46
click at [549, 426] on button "w" at bounding box center [539, 412] width 46 height 46
click at [290, 266] on button "a" at bounding box center [283, 284] width 46 height 46
click at [792, 363] on button "r" at bounding box center [794, 348] width 46 height 46
click at [282, 288] on button "a" at bounding box center [283, 284] width 46 height 46
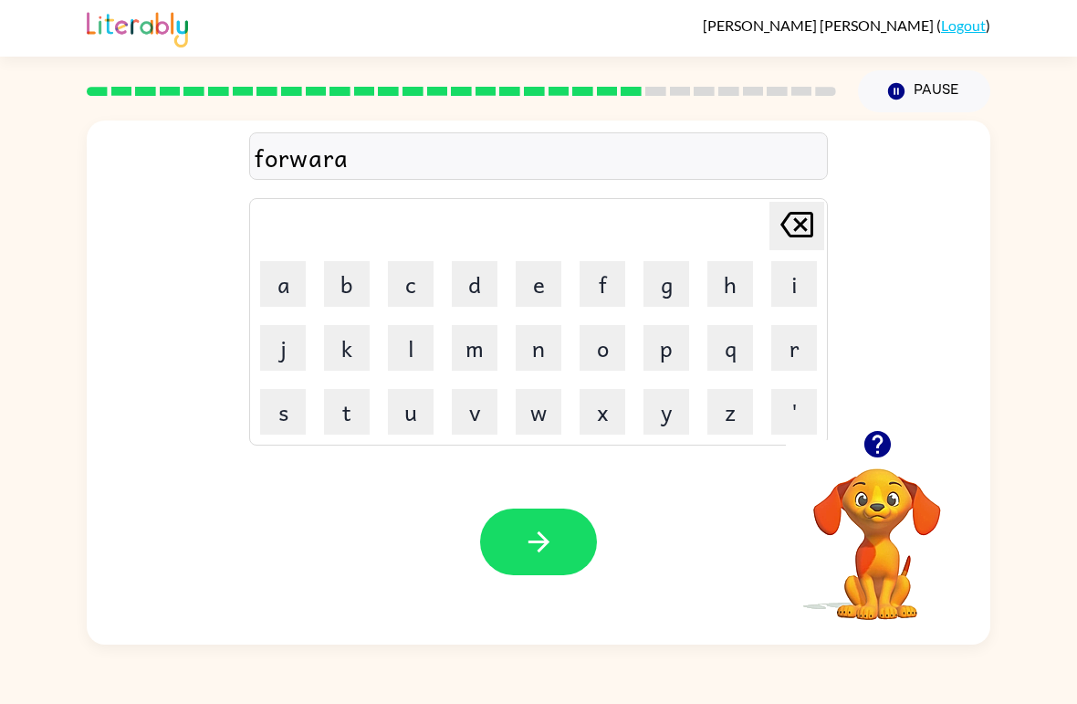
click at [810, 219] on icon "[PERSON_NAME] last character input" at bounding box center [797, 225] width 44 height 44
click at [476, 281] on button "d" at bounding box center [475, 284] width 46 height 46
click at [542, 537] on icon "button" at bounding box center [538, 541] width 21 height 21
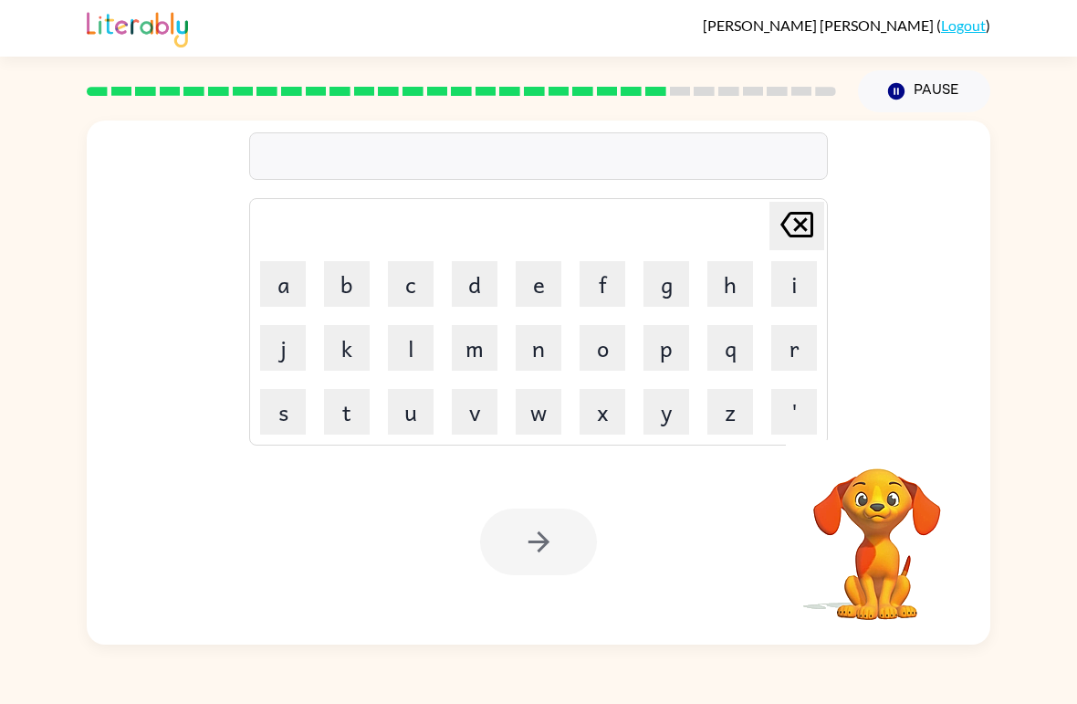
click at [986, 9] on div "[PERSON_NAME] ( Logout )" at bounding box center [539, 28] width 904 height 57
click at [776, 363] on button "r" at bounding box center [794, 348] width 46 height 46
click at [540, 285] on button "e" at bounding box center [539, 284] width 46 height 46
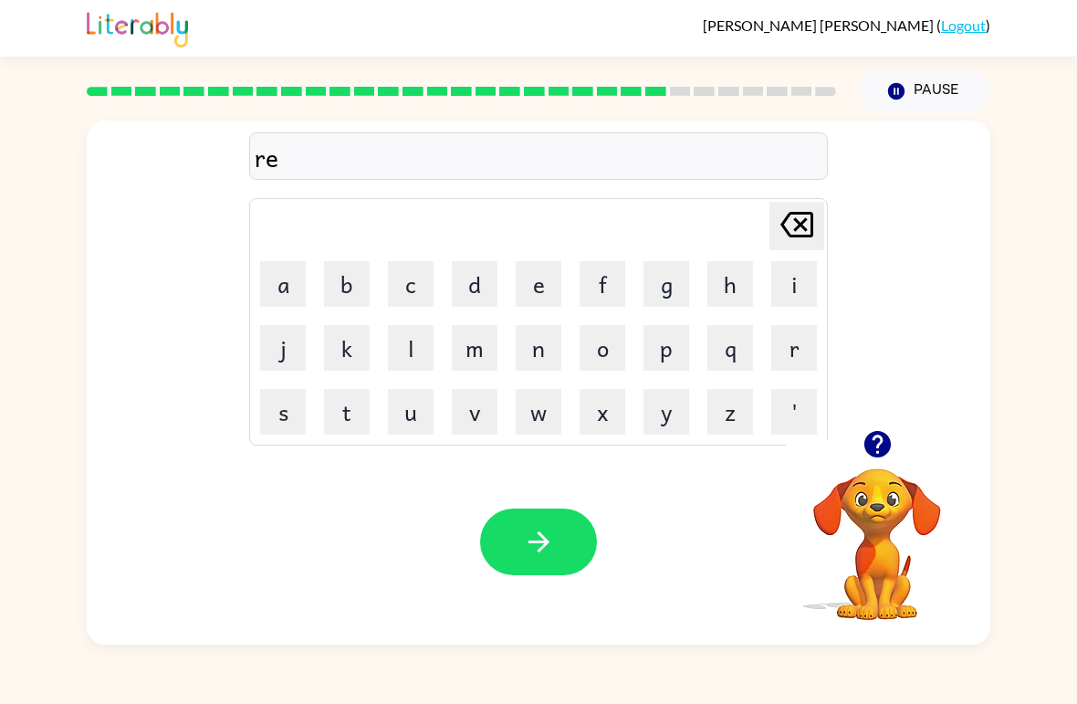
click at [429, 352] on button "l" at bounding box center [411, 348] width 46 height 46
click at [294, 282] on button "a" at bounding box center [283, 284] width 46 height 46
click at [350, 418] on button "t" at bounding box center [347, 412] width 46 height 46
click at [538, 278] on button "e" at bounding box center [539, 284] width 46 height 46
click at [474, 283] on button "d" at bounding box center [475, 284] width 46 height 46
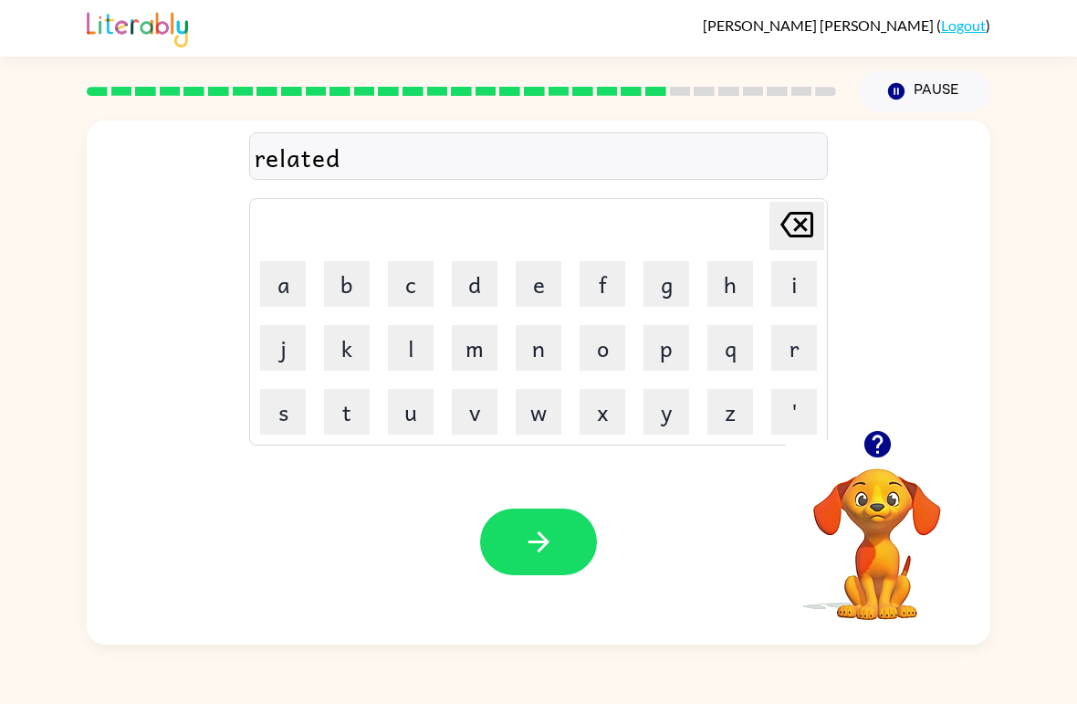
click at [535, 558] on icon "button" at bounding box center [539, 542] width 32 height 32
click at [666, 294] on button "g" at bounding box center [666, 284] width 46 height 46
click at [603, 380] on table "[PERSON_NAME] last character input a b c d e f g h i j k l m n o p q r s t u v …" at bounding box center [538, 322] width 577 height 246
click at [601, 361] on button "o" at bounding box center [603, 348] width 46 height 46
click at [352, 288] on button "b" at bounding box center [347, 284] width 46 height 46
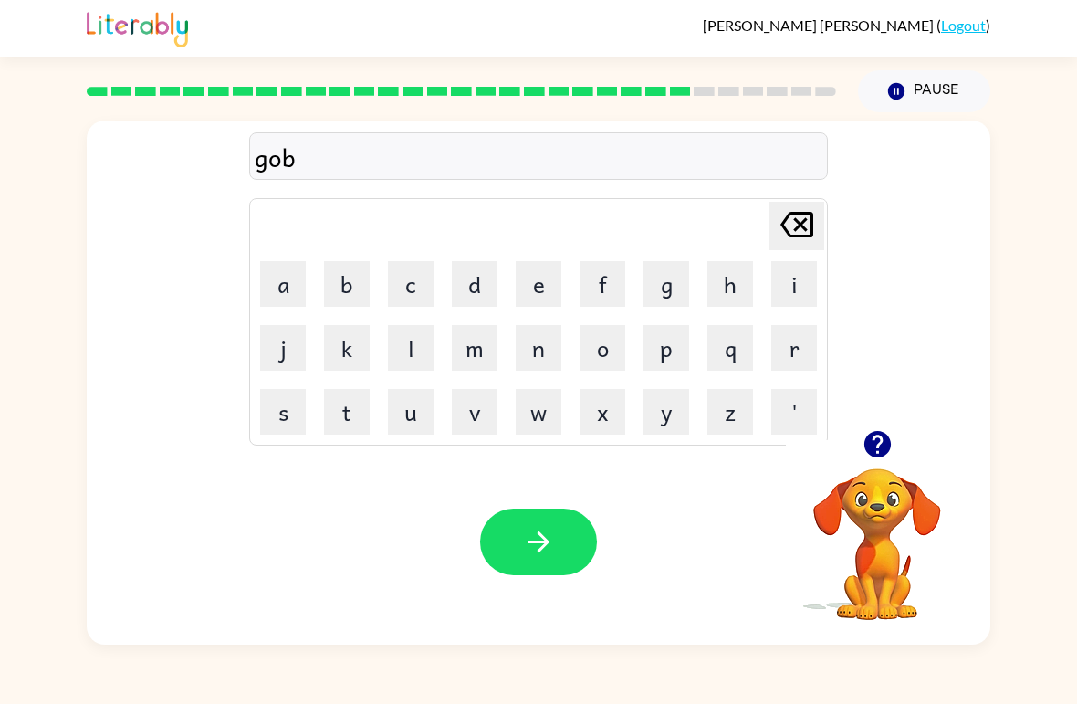
click at [420, 336] on button "l" at bounding box center [411, 348] width 46 height 46
click at [786, 288] on button "i" at bounding box center [794, 284] width 46 height 46
click at [560, 332] on button "n" at bounding box center [539, 348] width 46 height 46
click at [560, 527] on button "button" at bounding box center [538, 541] width 117 height 67
click at [886, 449] on icon "button" at bounding box center [876, 444] width 26 height 26
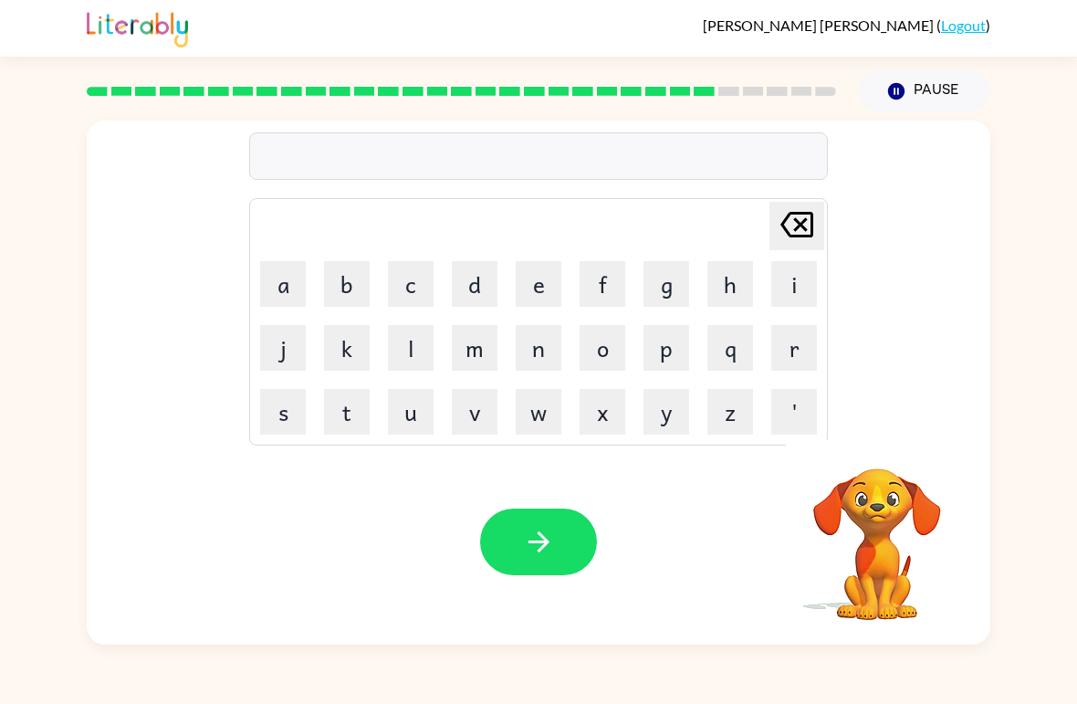
click at [406, 337] on button "l" at bounding box center [411, 348] width 46 height 46
click at [402, 401] on button "u" at bounding box center [411, 412] width 46 height 46
click at [478, 356] on button "m" at bounding box center [475, 348] width 46 height 46
click at [350, 290] on button "b" at bounding box center [347, 284] width 46 height 46
click at [547, 292] on button "e" at bounding box center [539, 284] width 46 height 46
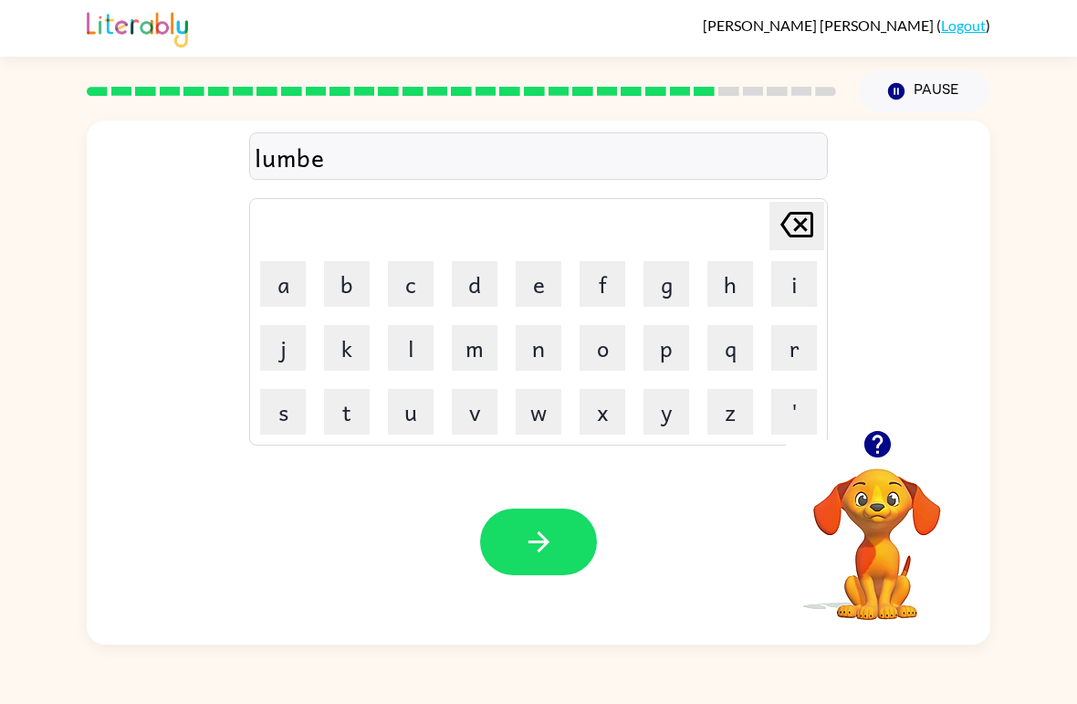
click at [788, 345] on button "r" at bounding box center [794, 348] width 46 height 46
click at [296, 350] on button "j" at bounding box center [283, 348] width 46 height 46
click at [299, 290] on button "a" at bounding box center [283, 284] width 46 height 46
click at [430, 278] on button "c" at bounding box center [411, 284] width 46 height 46
click at [349, 342] on button "k" at bounding box center [347, 348] width 46 height 46
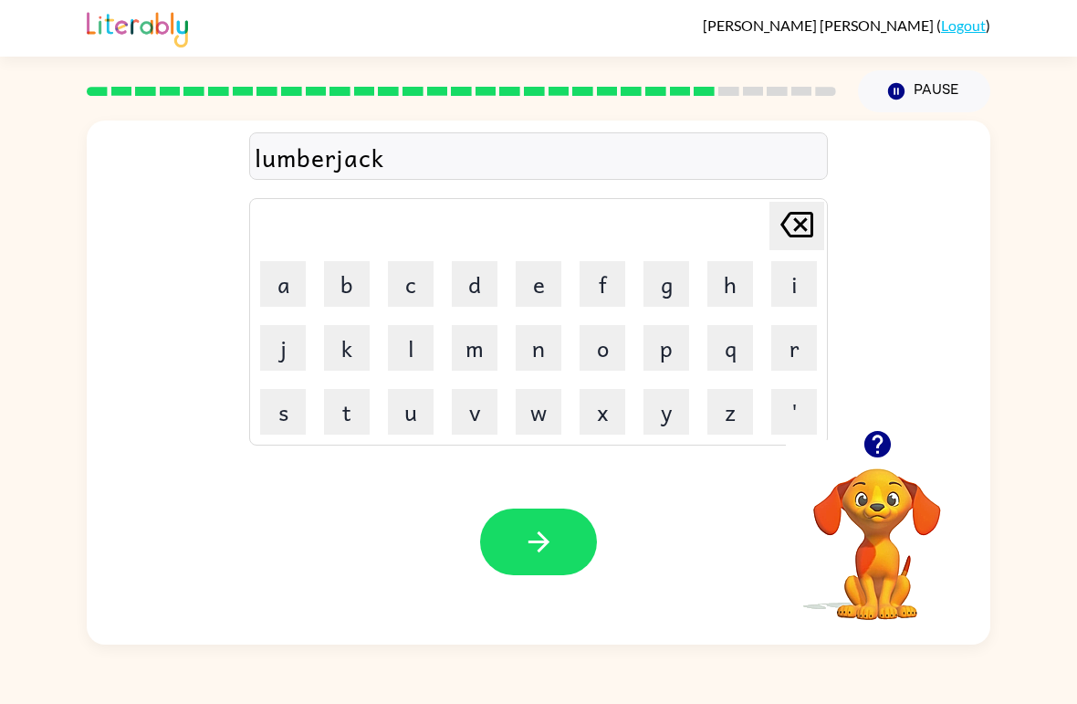
click at [537, 560] on button "button" at bounding box center [538, 541] width 117 height 67
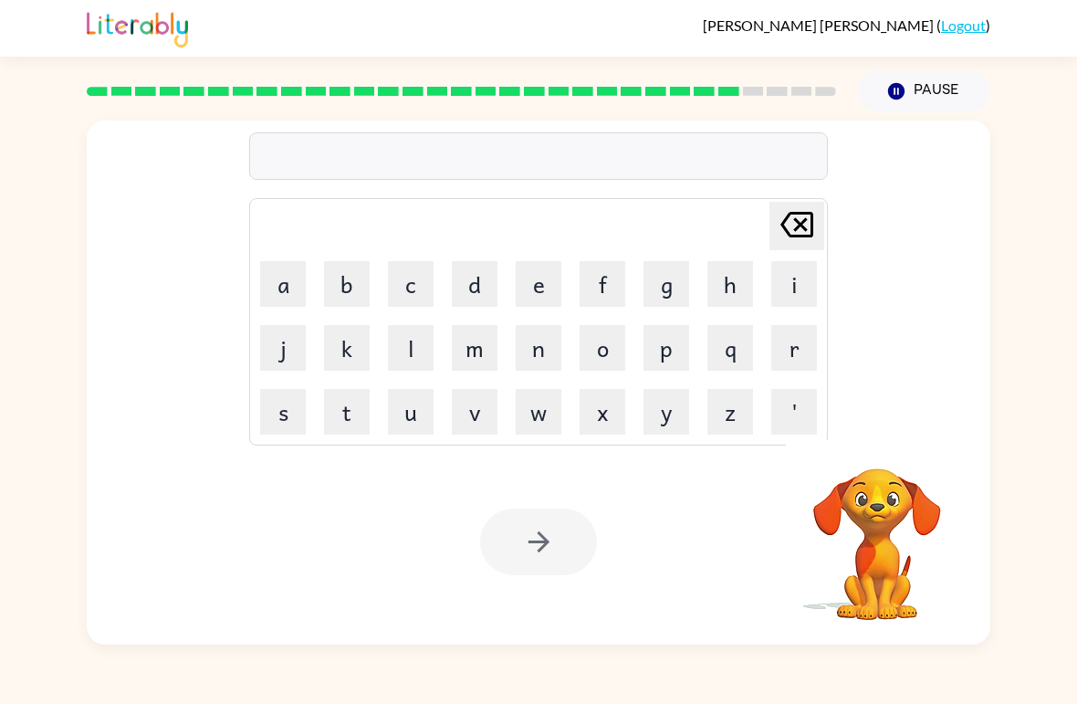
click at [671, 355] on button "p" at bounding box center [666, 348] width 46 height 46
click at [783, 305] on button "i" at bounding box center [794, 284] width 46 height 46
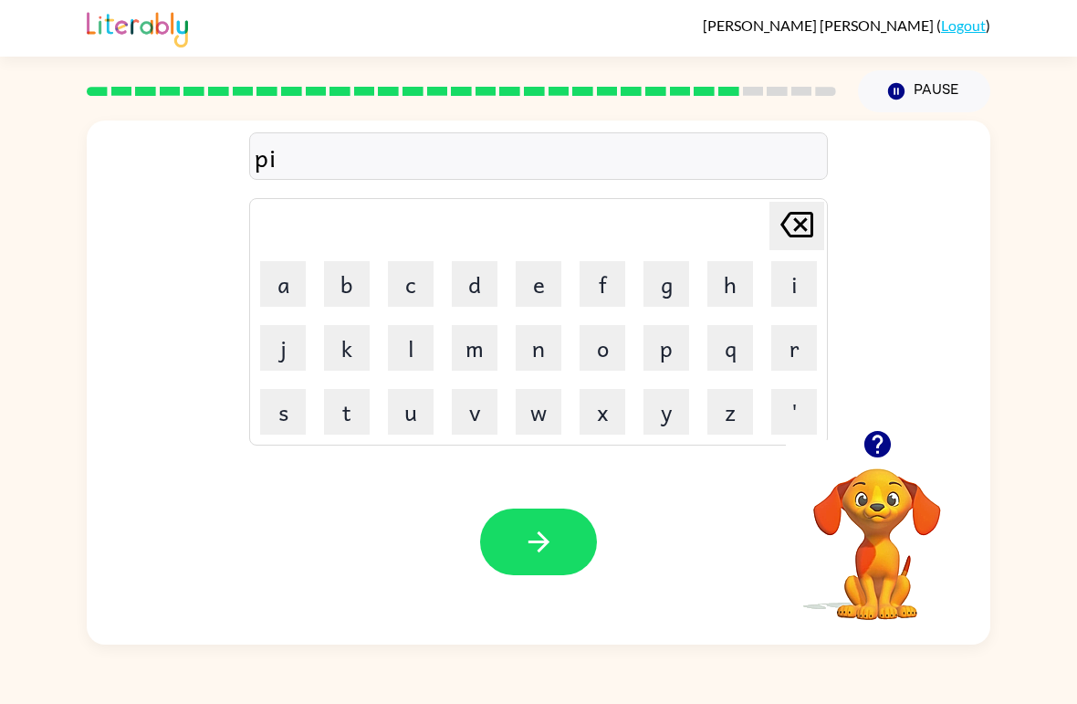
click at [560, 276] on button "e" at bounding box center [539, 284] width 46 height 46
click at [776, 363] on button "r" at bounding box center [794, 348] width 46 height 46
click at [417, 288] on button "c" at bounding box center [411, 284] width 46 height 46
click at [549, 285] on button "e" at bounding box center [539, 284] width 46 height 46
click at [528, 534] on icon "button" at bounding box center [539, 542] width 32 height 32
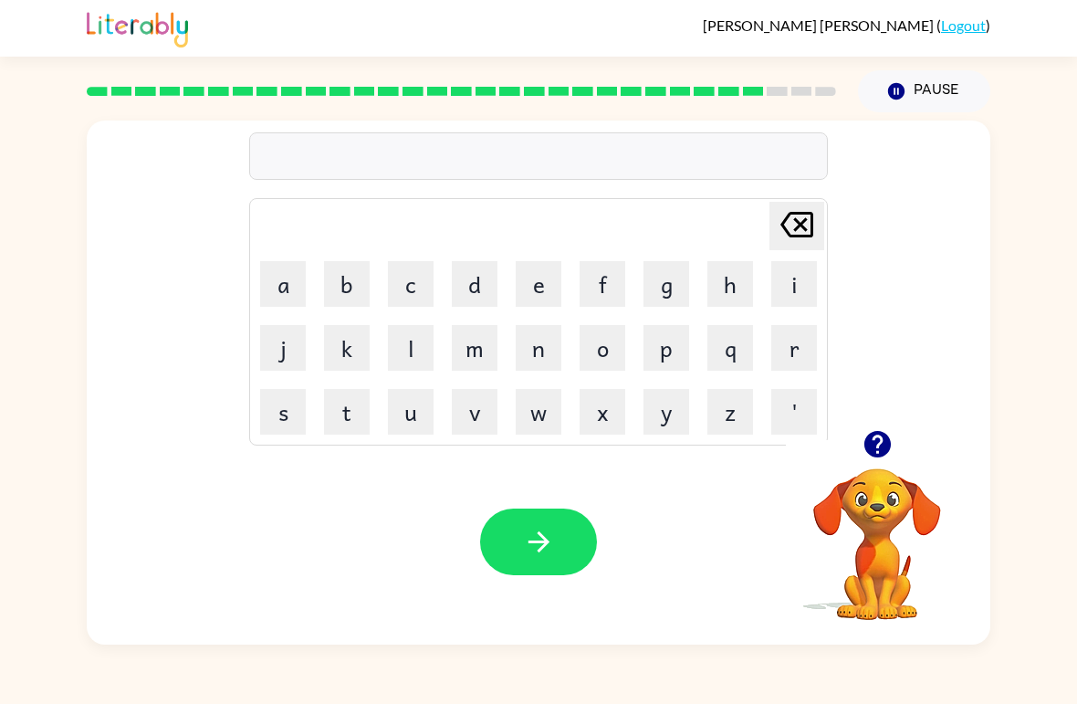
click at [351, 413] on button "t" at bounding box center [347, 412] width 46 height 46
click at [742, 286] on button "h" at bounding box center [730, 284] width 46 height 46
click at [793, 281] on button "i" at bounding box center [794, 284] width 46 height 46
click at [546, 355] on button "n" at bounding box center [539, 348] width 46 height 46
click at [548, 512] on button "button" at bounding box center [538, 541] width 117 height 67
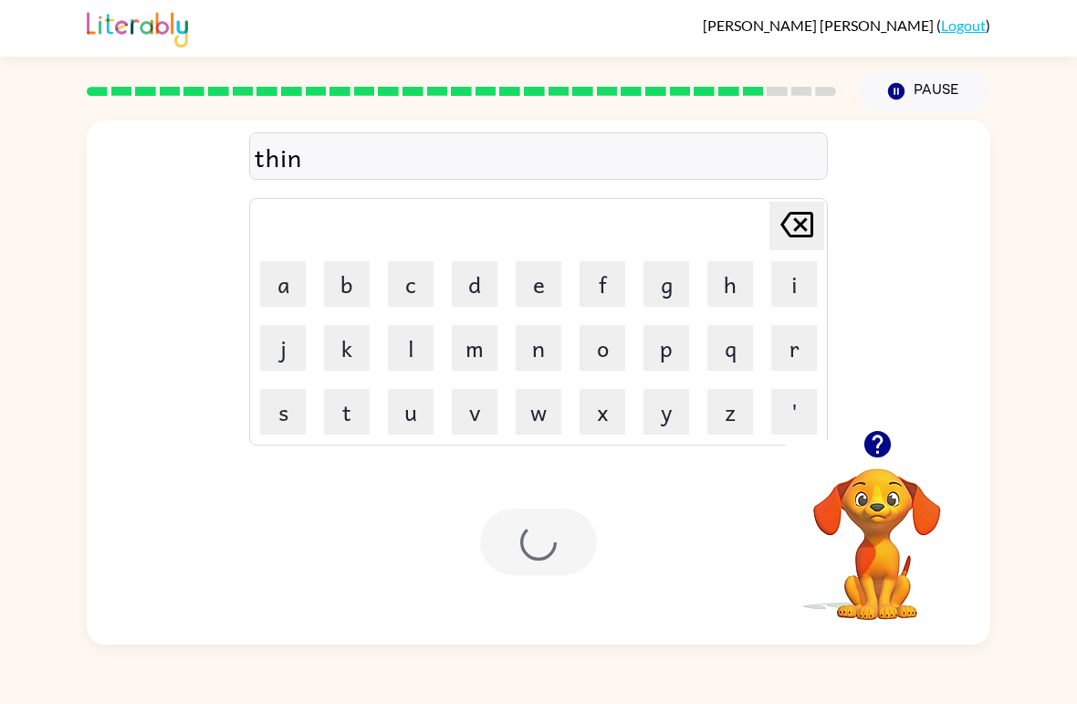
click at [572, 542] on div at bounding box center [538, 541] width 117 height 67
click at [300, 413] on button "s" at bounding box center [283, 412] width 46 height 46
click at [811, 299] on button "i" at bounding box center [794, 284] width 46 height 46
click at [415, 354] on button "l" at bounding box center [411, 348] width 46 height 46
click at [467, 391] on button "v" at bounding box center [475, 412] width 46 height 46
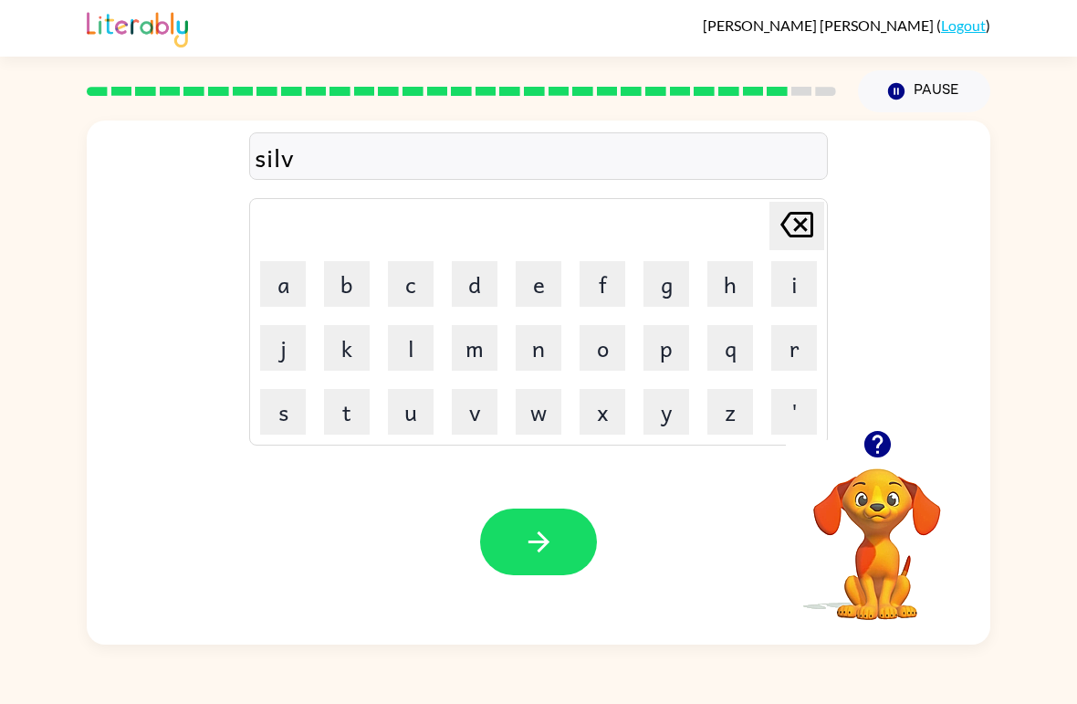
click at [521, 288] on button "e" at bounding box center [539, 284] width 46 height 46
click at [829, 357] on div "silve Delete Delete last character input a b c d e f g h i j k l m n o p q r s …" at bounding box center [539, 274] width 904 height 309
click at [829, 356] on div "silve Delete Delete last character input a b c d e f g h i j k l m n o p q r s …" at bounding box center [539, 274] width 904 height 309
click at [784, 348] on button "r" at bounding box center [794, 348] width 46 height 46
click at [525, 421] on button "w" at bounding box center [539, 412] width 46 height 46
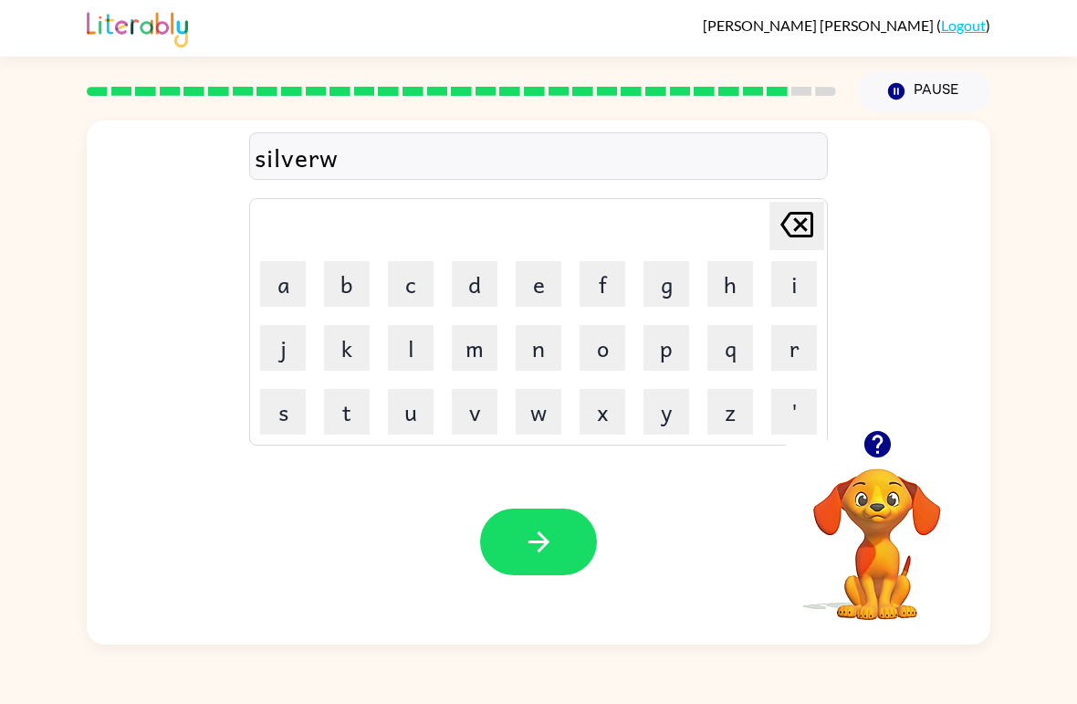
click at [285, 293] on button "a" at bounding box center [283, 284] width 46 height 46
click at [814, 337] on button "r" at bounding box center [794, 348] width 46 height 46
click at [540, 288] on button "e" at bounding box center [539, 284] width 46 height 46
click at [574, 544] on button "button" at bounding box center [538, 541] width 117 height 67
click at [410, 416] on button "u" at bounding box center [411, 412] width 46 height 46
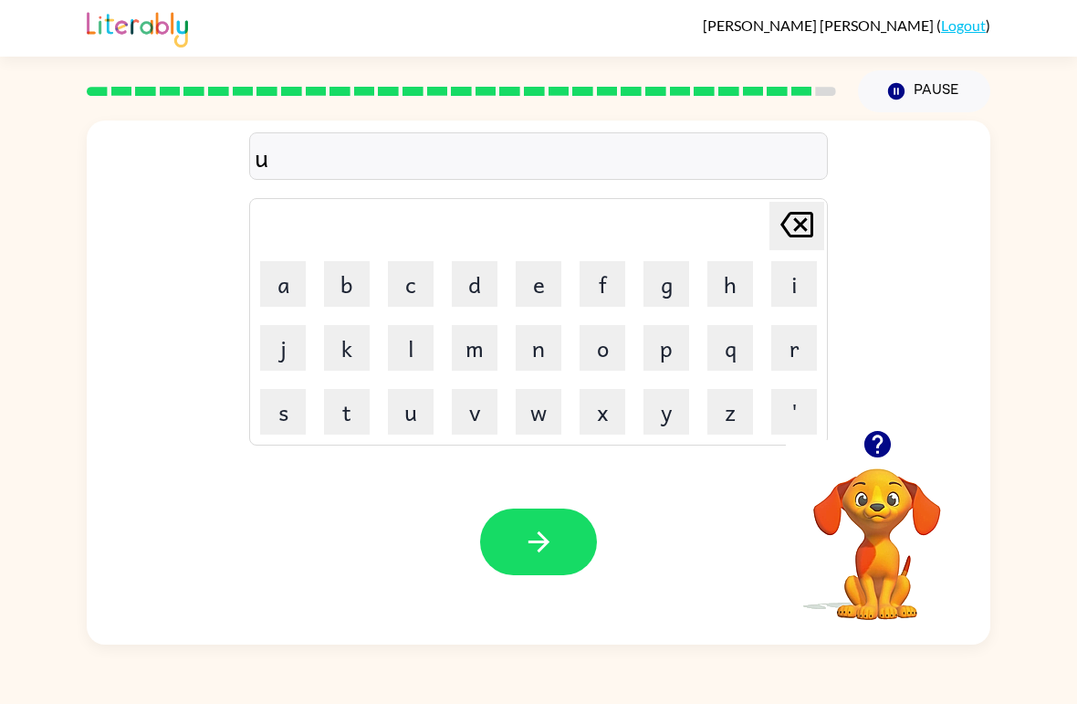
click at [554, 350] on button "n" at bounding box center [539, 348] width 46 height 46
click at [277, 286] on button "a" at bounding box center [283, 284] width 46 height 46
click at [624, 263] on button "f" at bounding box center [603, 284] width 46 height 46
click at [289, 275] on button "a" at bounding box center [283, 284] width 46 height 46
click at [789, 298] on button "i" at bounding box center [794, 284] width 46 height 46
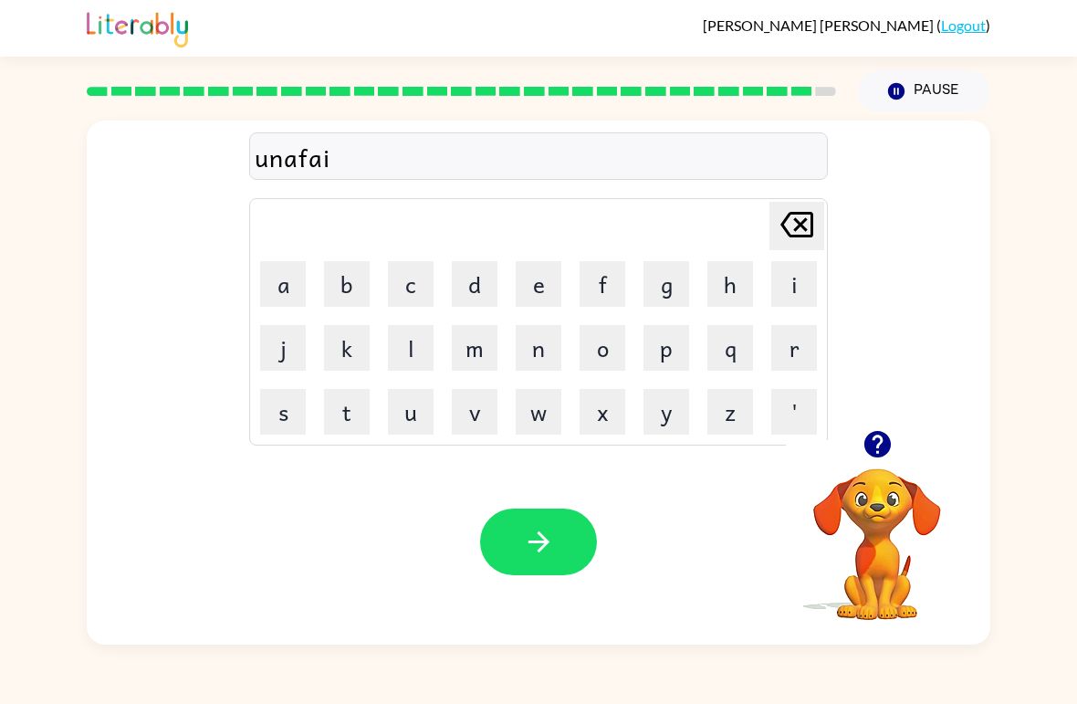
click at [471, 292] on button "d" at bounding box center [475, 284] width 46 height 46
click at [795, 220] on icon at bounding box center [796, 225] width 33 height 26
click at [794, 219] on icon "[PERSON_NAME] last character input" at bounding box center [797, 225] width 44 height 44
click at [808, 231] on icon "[PERSON_NAME] last character input" at bounding box center [797, 225] width 44 height 44
click at [763, 366] on td "r" at bounding box center [794, 348] width 62 height 62
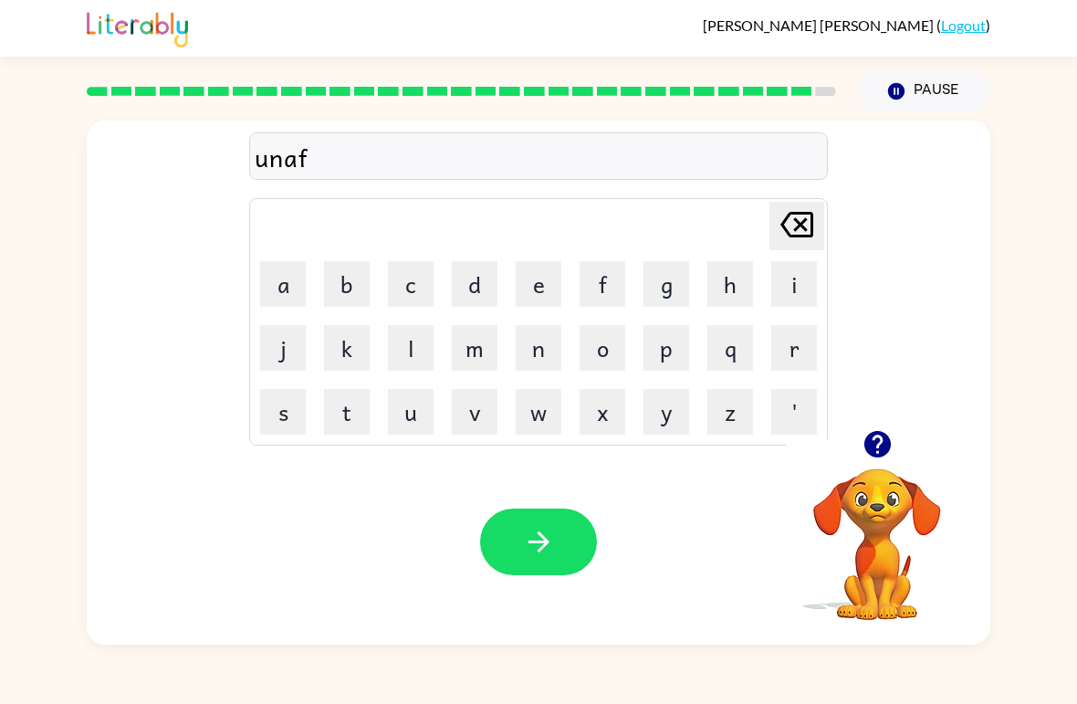
click at [796, 349] on button "r" at bounding box center [794, 348] width 46 height 46
click at [277, 293] on button "a" at bounding box center [283, 284] width 46 height 46
click at [786, 288] on button "i" at bounding box center [794, 284] width 46 height 46
click at [481, 286] on button "d" at bounding box center [475, 284] width 46 height 46
click at [528, 549] on icon "button" at bounding box center [539, 542] width 32 height 32
